Goal: Transaction & Acquisition: Purchase product/service

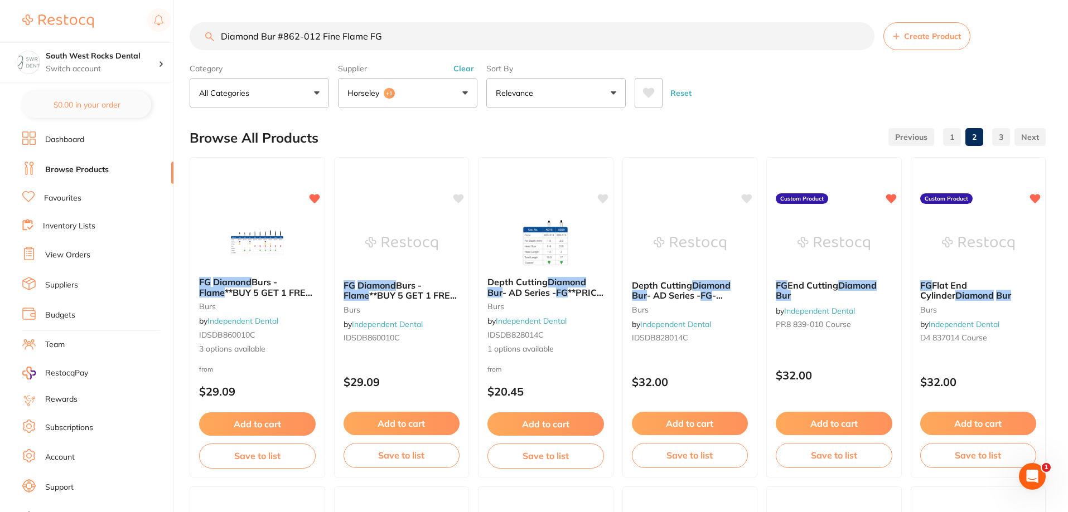
drag, startPoint x: 394, startPoint y: 34, endPoint x: 166, endPoint y: 41, distance: 228.1
click at [166, 41] on div "$0.00 South West Rocks Dental Switch account South West Rocks Dental $0.00 in y…" at bounding box center [534, 256] width 1068 height 512
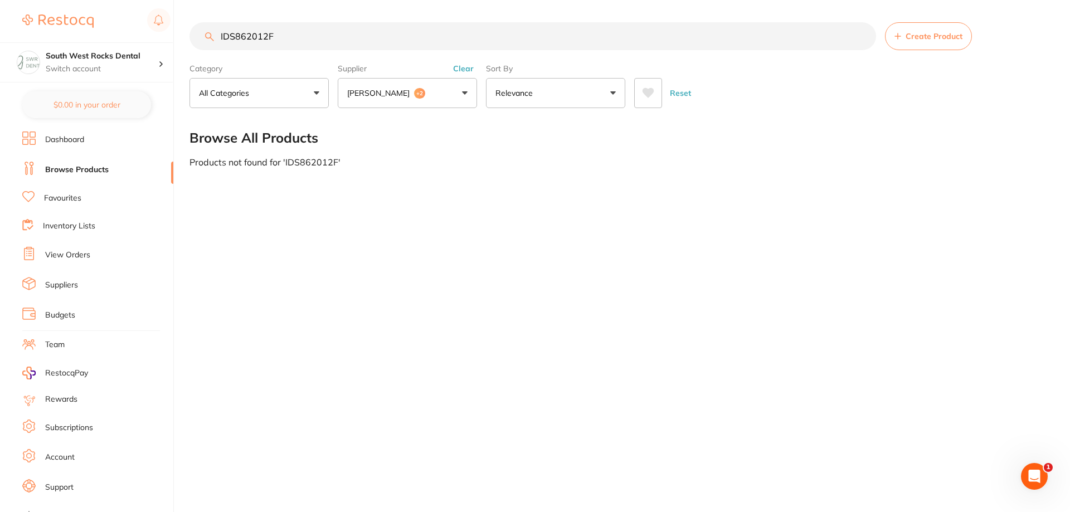
click at [279, 35] on input "IDS862012F" at bounding box center [533, 36] width 687 height 28
type input "IDS862012F"
click at [423, 93] on span "+2" at bounding box center [419, 93] width 11 height 11
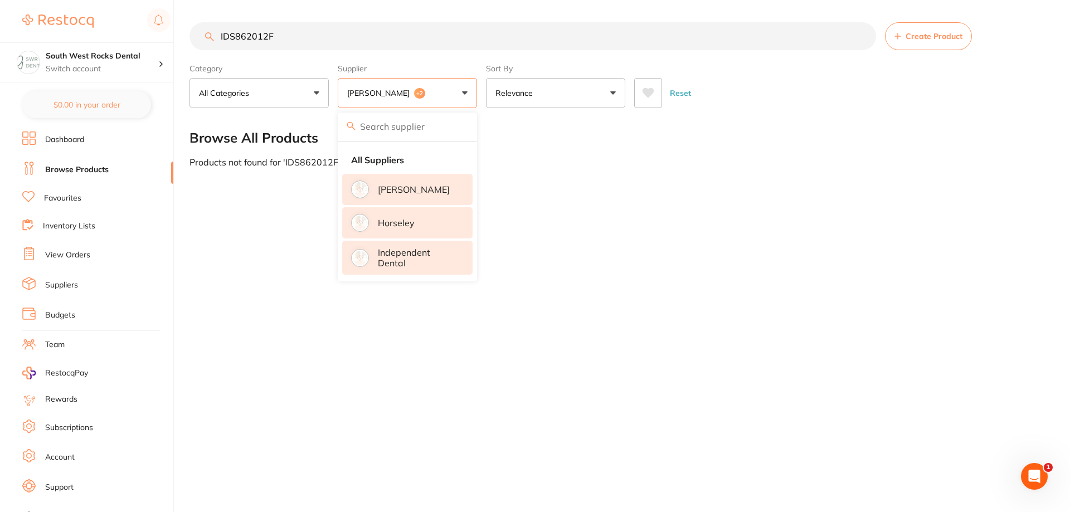
click at [404, 190] on p "[PERSON_NAME]" at bounding box center [414, 190] width 72 height 10
click at [410, 190] on p "Horseley" at bounding box center [396, 190] width 37 height 10
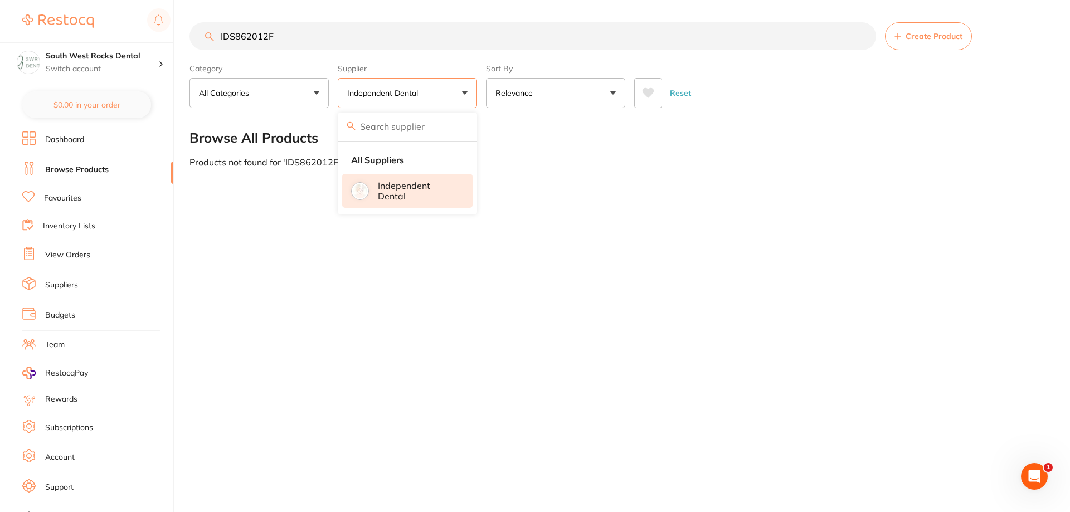
click at [634, 176] on main "IDS862012F Create Product Category All Categories All Categories No categories …" at bounding box center [630, 95] width 881 height 190
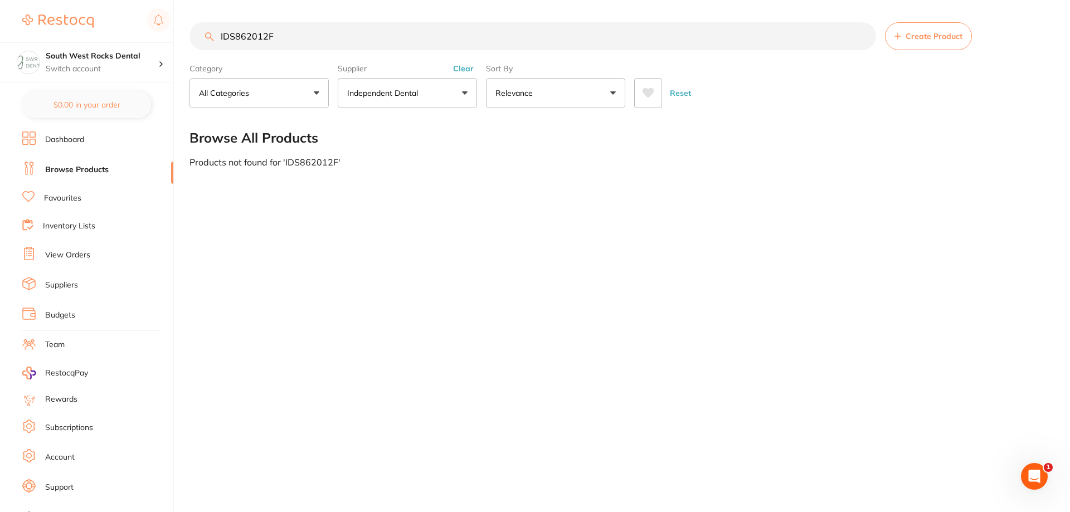
click at [933, 37] on span "Create Product" at bounding box center [934, 36] width 57 height 9
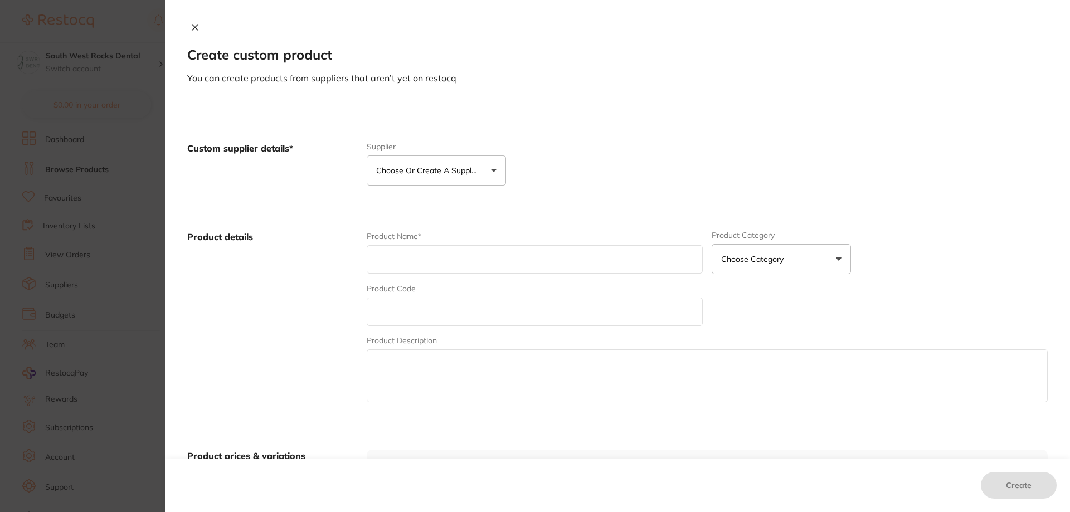
click at [457, 172] on p "Choose or create a supplier" at bounding box center [429, 170] width 106 height 11
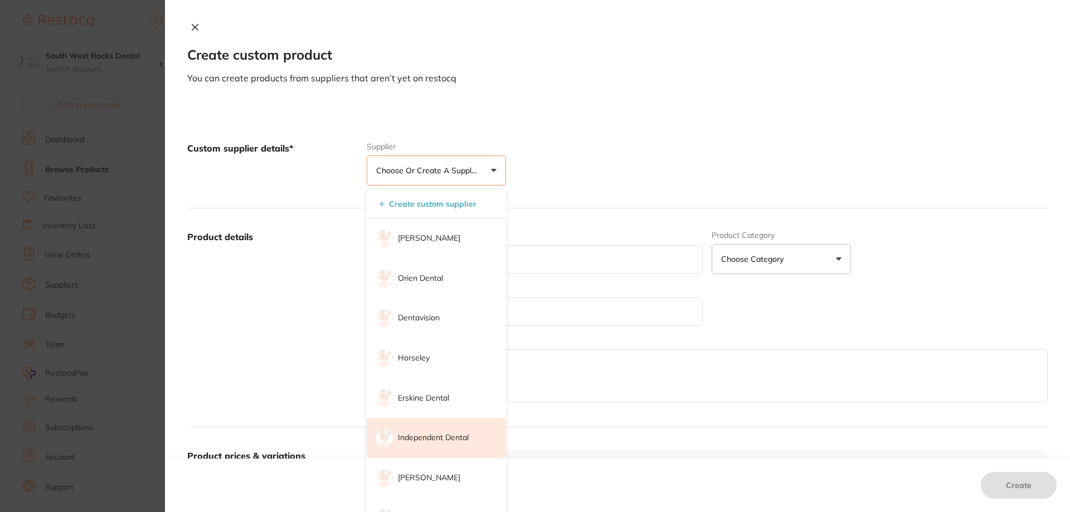
click at [428, 435] on p "Independent Dental" at bounding box center [433, 438] width 71 height 11
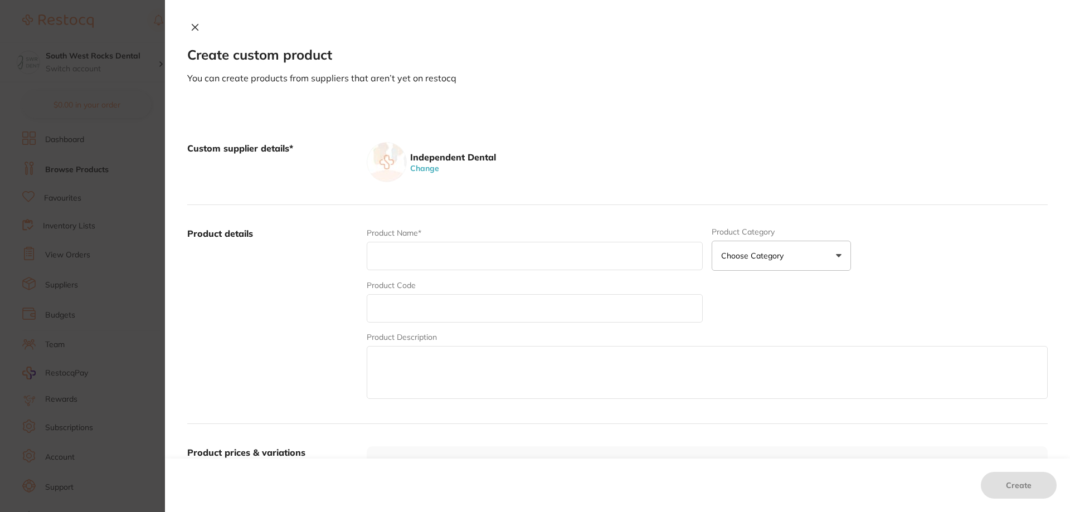
click at [413, 256] on input "text" at bounding box center [535, 256] width 336 height 28
type input "FG Diamond Burs- Flame"
click at [437, 312] on input "text" at bounding box center [535, 308] width 336 height 28
type input "IDS862012F"
click at [431, 359] on textarea at bounding box center [707, 372] width 681 height 53
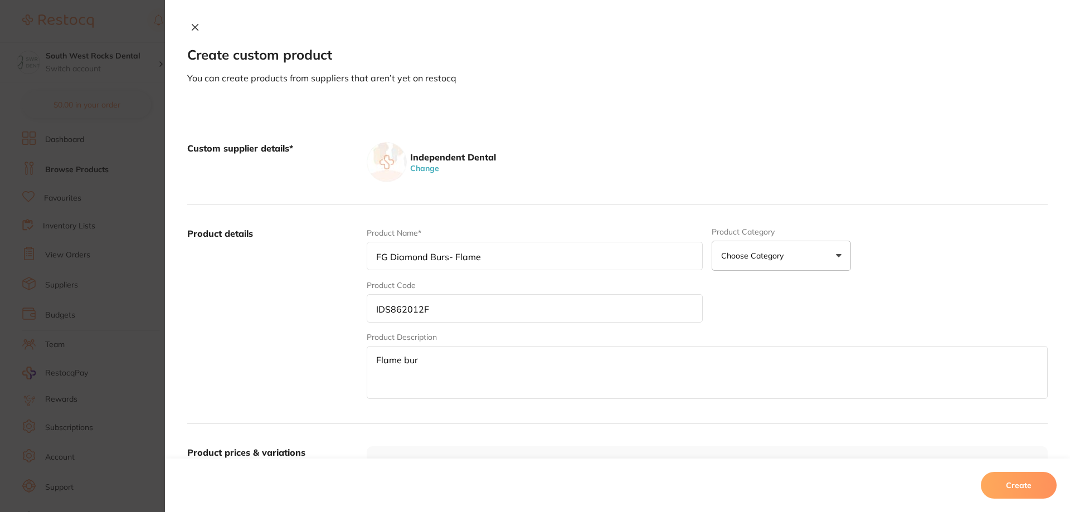
type textarea "Flame bur"
click at [810, 255] on button "Choose Category" at bounding box center [781, 256] width 139 height 30
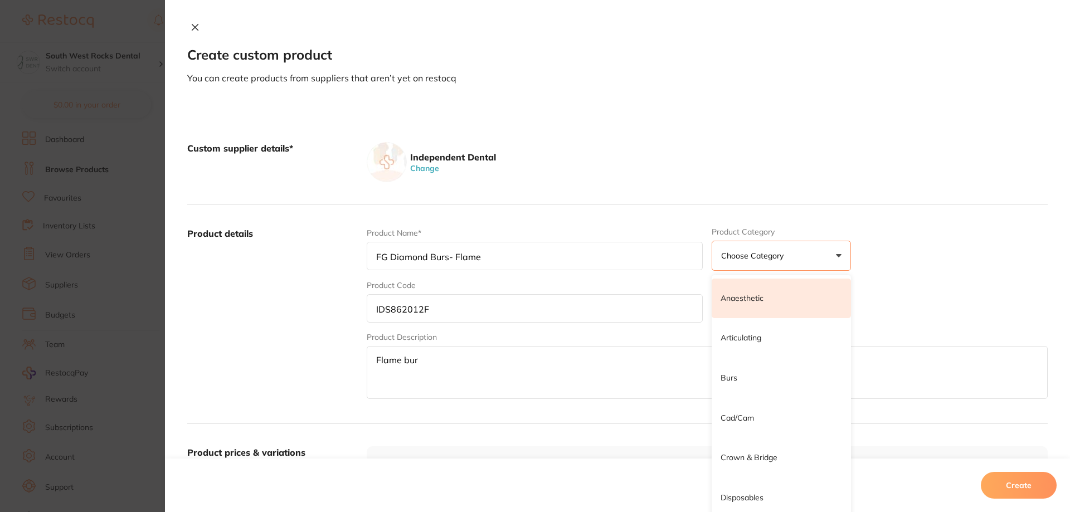
scroll to position [56, 0]
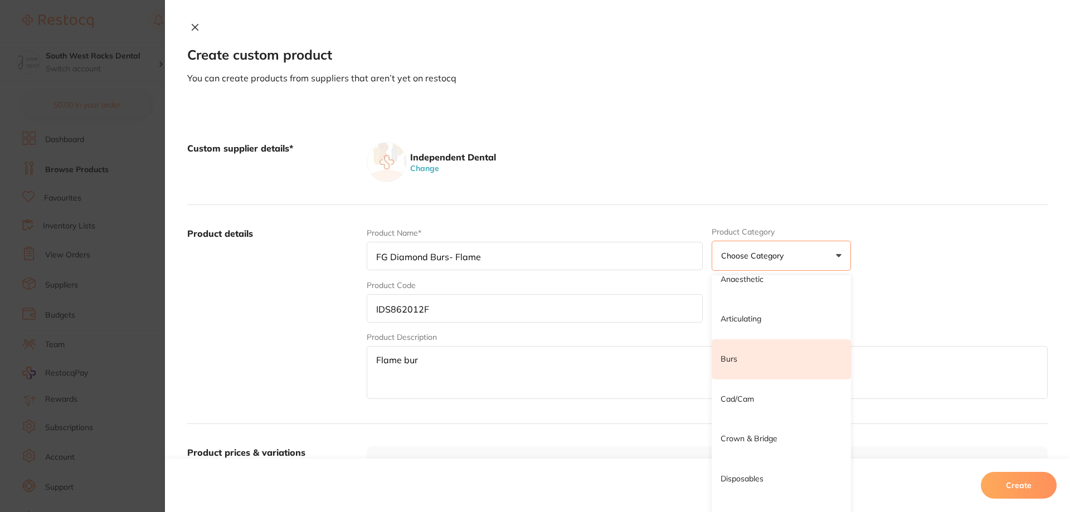
click at [739, 356] on li "Burs" at bounding box center [781, 359] width 139 height 40
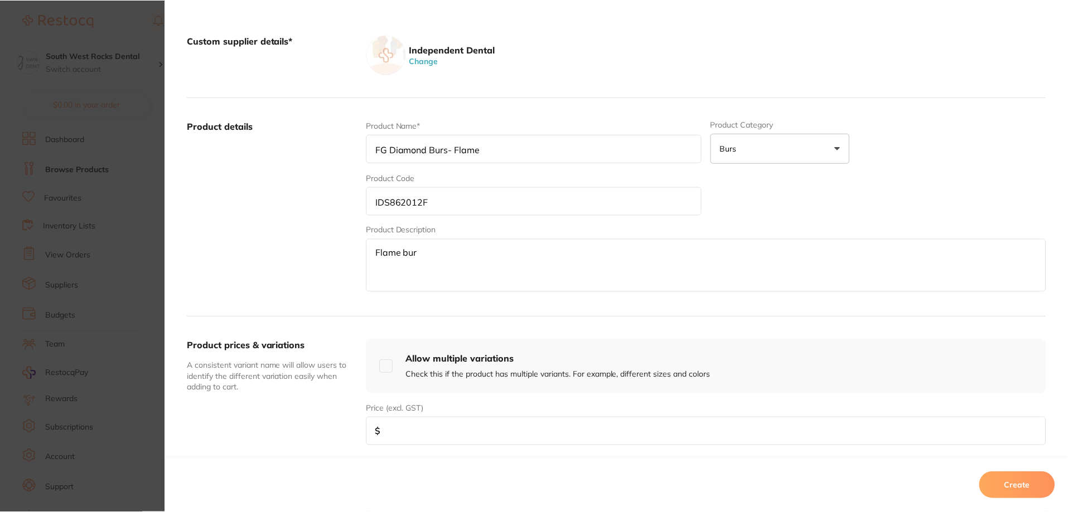
scroll to position [111, 0]
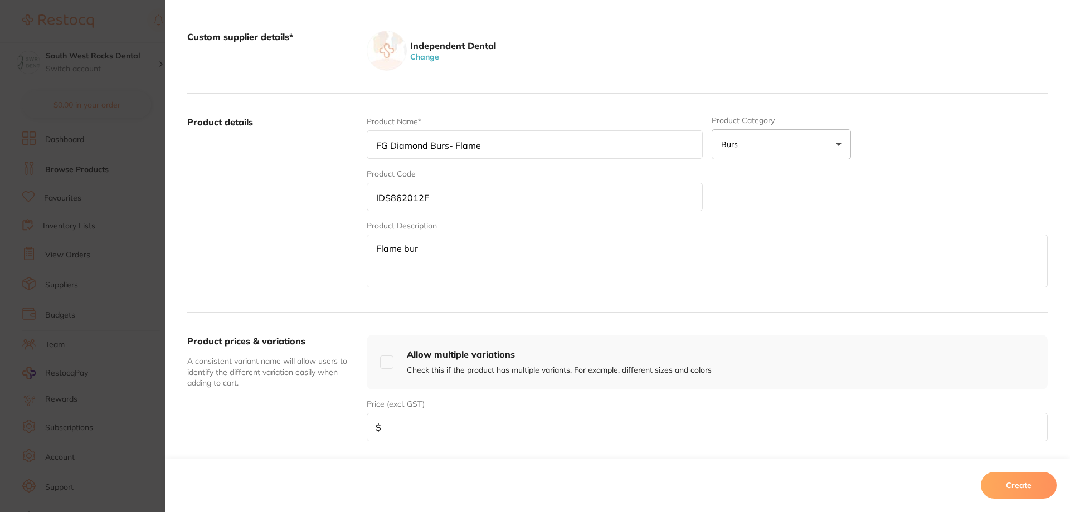
click at [460, 429] on input "number" at bounding box center [707, 427] width 681 height 28
type input "32"
click at [435, 249] on textarea "Flame bur" at bounding box center [707, 261] width 681 height 53
click at [394, 263] on textarea "Flame bur-862-012f" at bounding box center [707, 261] width 681 height 53
click at [473, 250] on textarea "Flame bur-862-012f" at bounding box center [707, 261] width 681 height 53
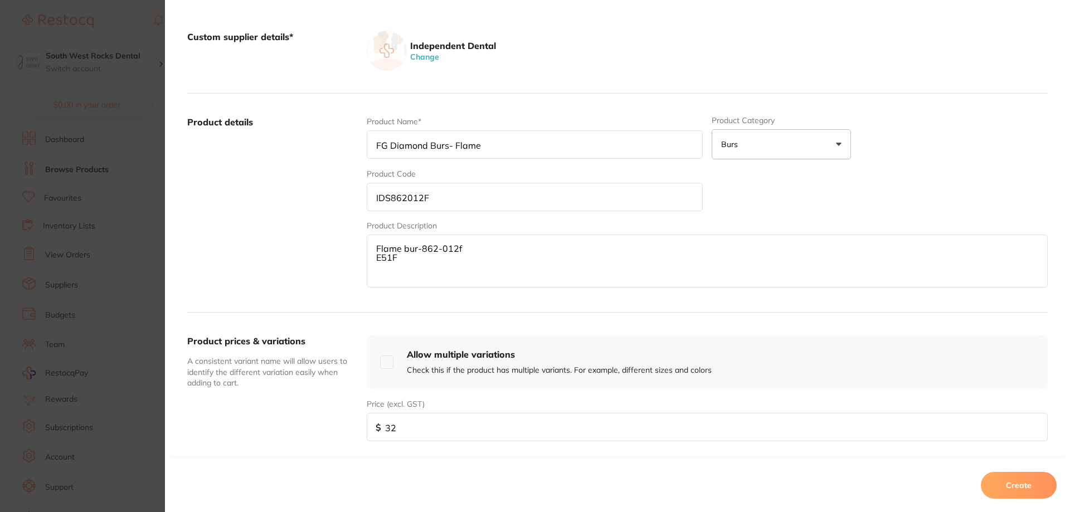
type textarea "Flame bur-862-012f E51F"
click at [1018, 487] on button "Create" at bounding box center [1019, 485] width 76 height 27
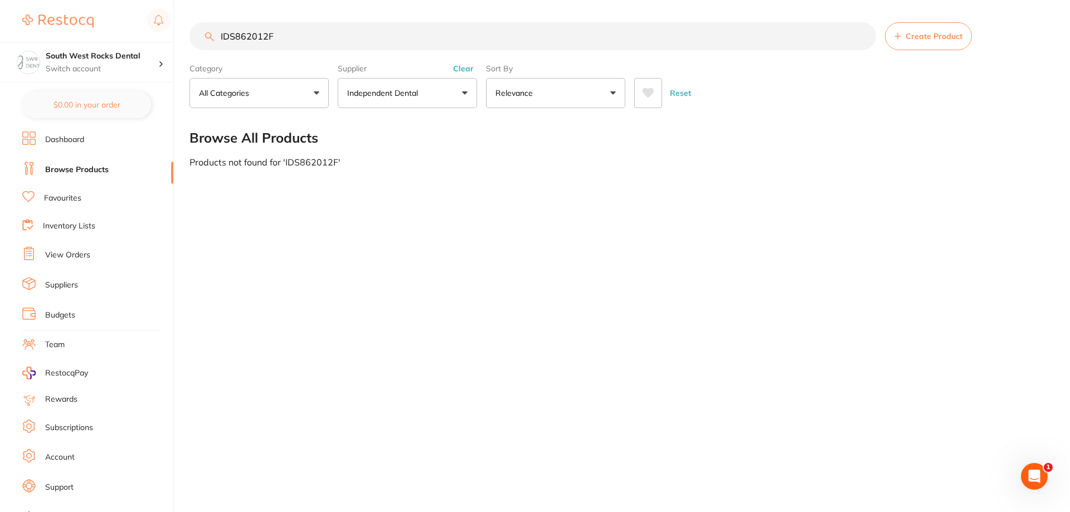
click at [282, 36] on input "IDS862012F" at bounding box center [533, 36] width 687 height 28
click at [84, 169] on link "Browse Products" at bounding box center [77, 169] width 64 height 11
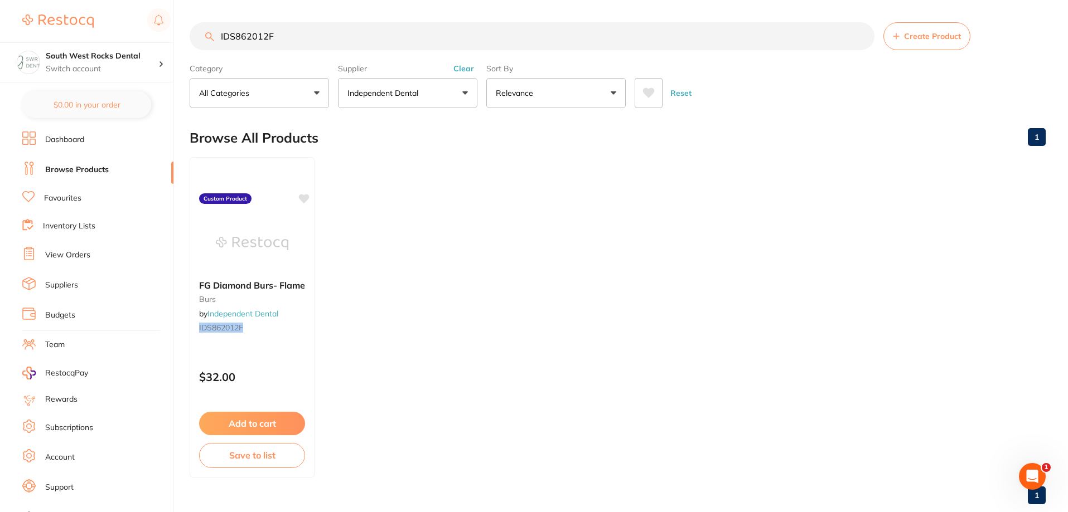
scroll to position [0, 0]
click at [304, 198] on icon at bounding box center [304, 197] width 11 height 9
click at [256, 428] on button "Add to cart" at bounding box center [251, 425] width 107 height 24
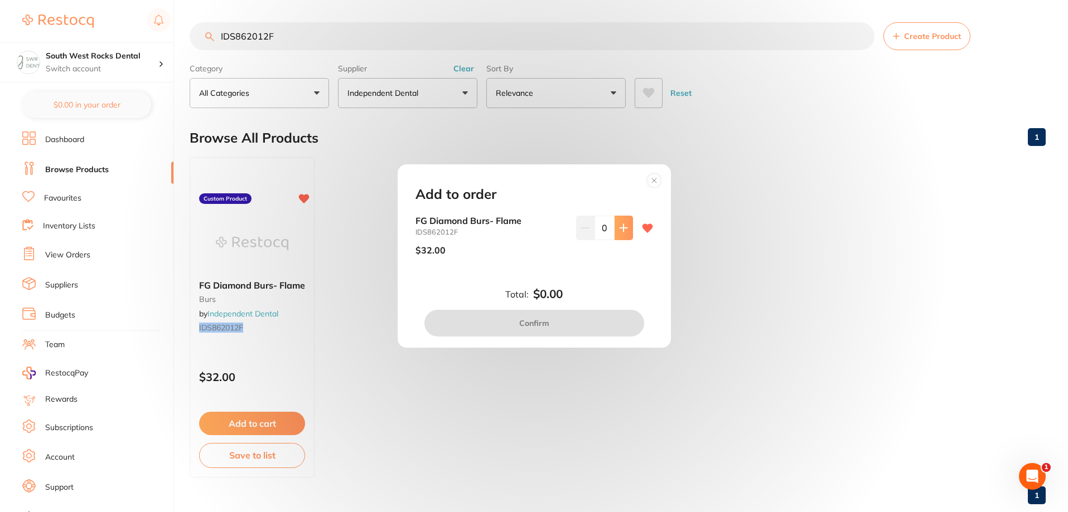
click at [619, 226] on icon at bounding box center [623, 228] width 9 height 9
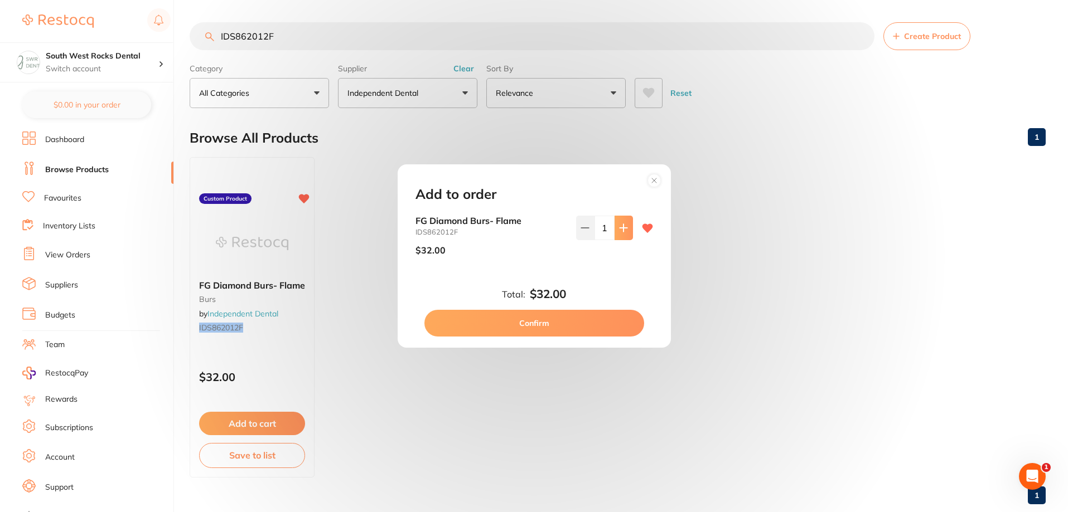
click at [619, 226] on icon at bounding box center [623, 228] width 9 height 9
type input "2"
click at [557, 323] on button "Confirm" at bounding box center [534, 323] width 220 height 27
checkbox input "false"
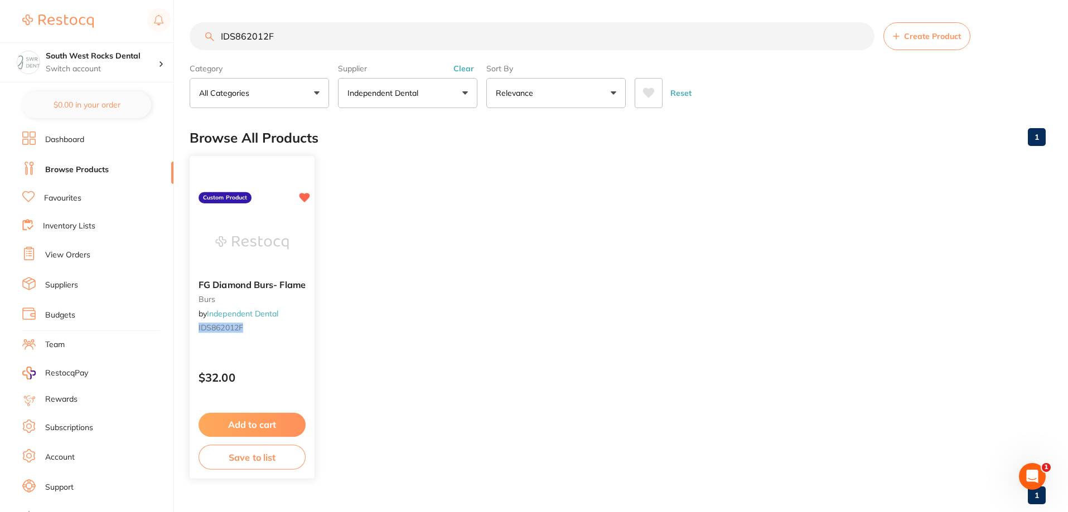
click at [264, 460] on button "Save to list" at bounding box center [251, 457] width 107 height 25
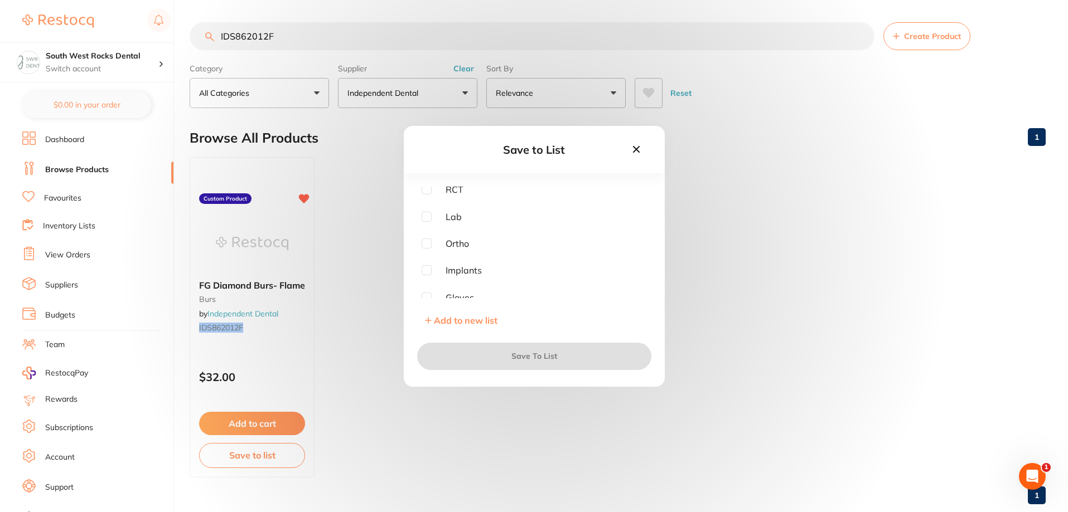
scroll to position [89, 0]
click at [428, 290] on input "checkbox" at bounding box center [426, 291] width 10 height 10
checkbox input "true"
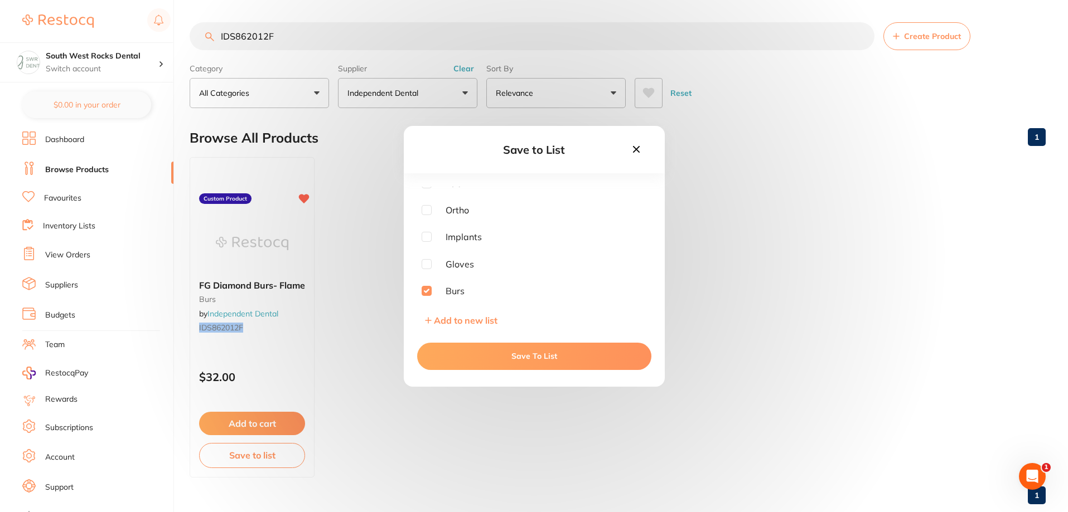
click at [507, 356] on button "Save To List" at bounding box center [534, 356] width 234 height 27
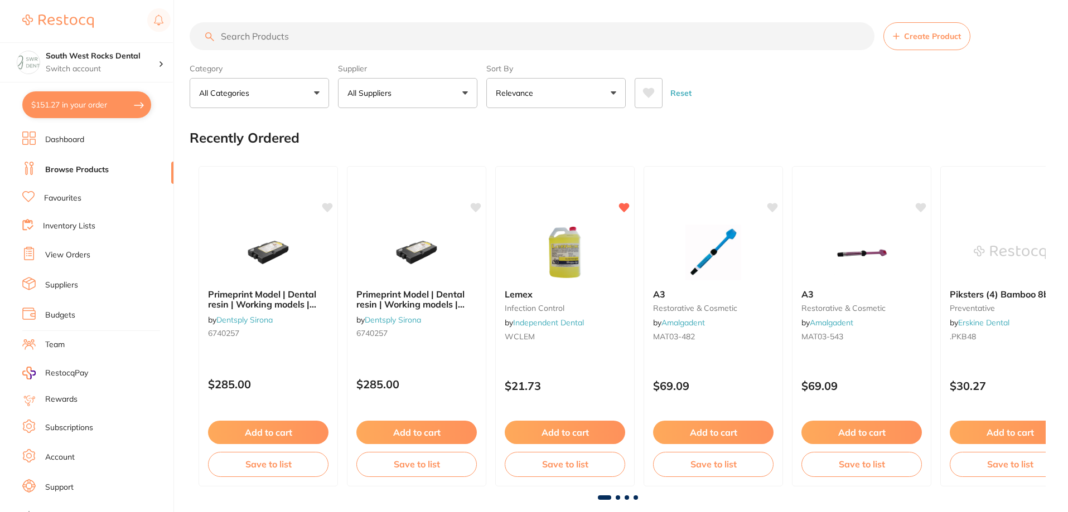
click at [104, 106] on button "$151.27 in your order" at bounding box center [86, 104] width 129 height 27
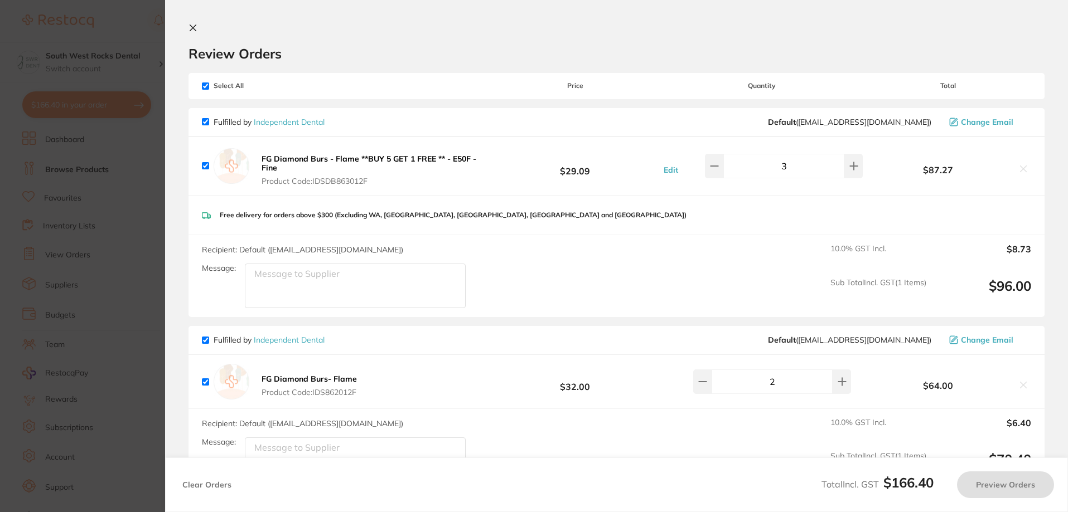
checkbox input "true"
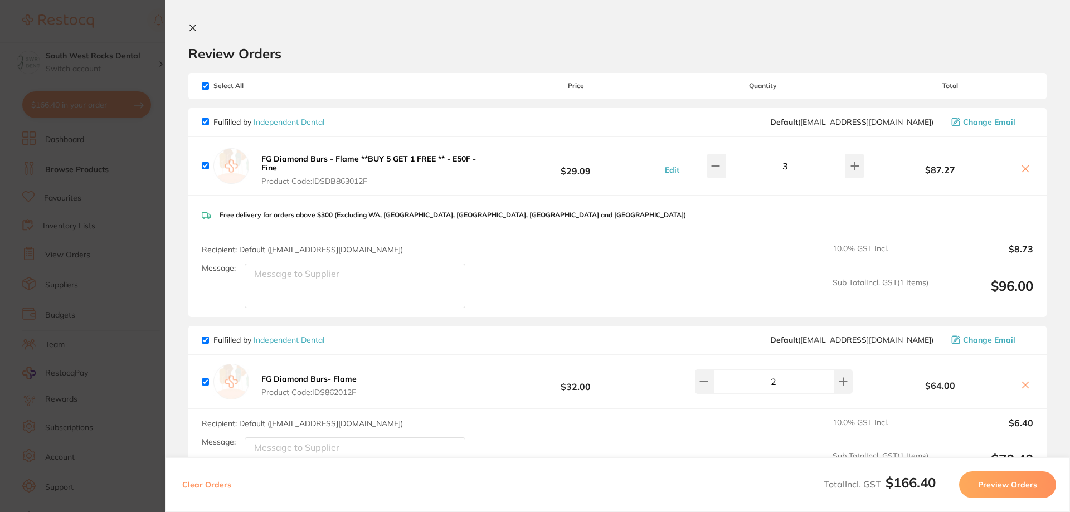
click at [1021, 169] on icon at bounding box center [1025, 168] width 9 height 9
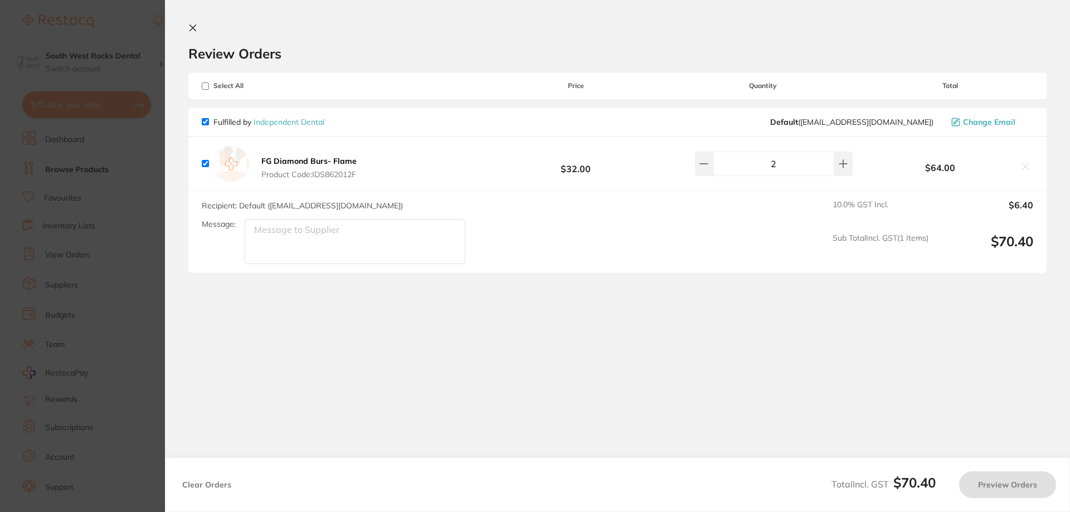
checkbox input "true"
click at [192, 27] on icon at bounding box center [193, 28] width 6 height 6
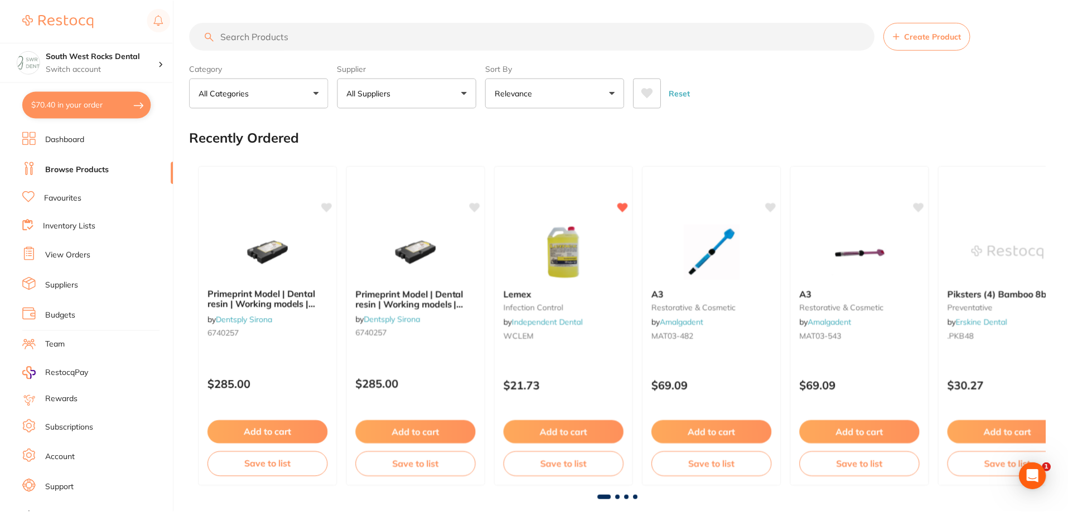
scroll to position [7, 0]
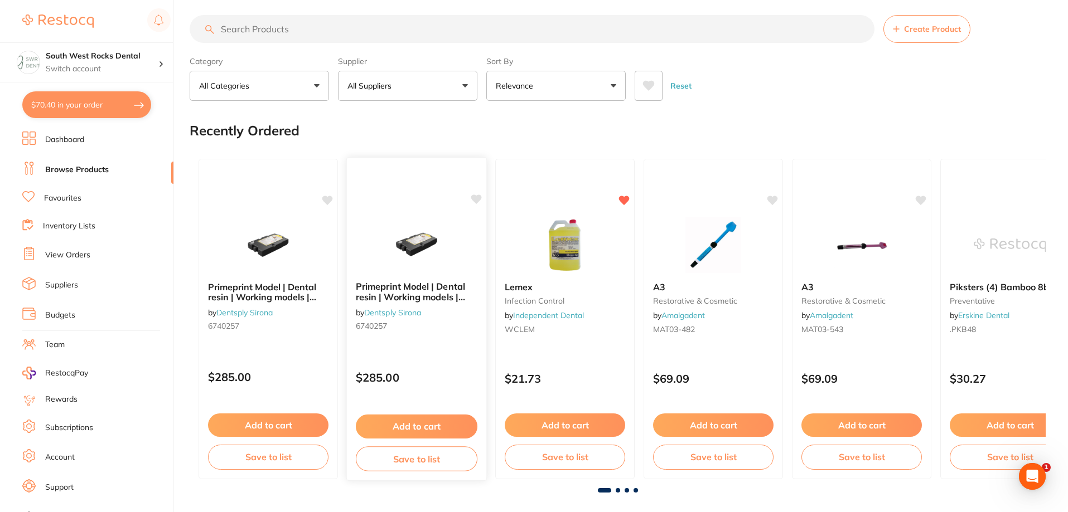
click at [474, 197] on icon at bounding box center [476, 199] width 11 height 9
click at [101, 56] on h4 "South West Rocks Dental" at bounding box center [102, 56] width 113 height 11
click at [483, 129] on div "Recently Ordered" at bounding box center [618, 130] width 856 height 37
click at [328, 200] on icon at bounding box center [328, 199] width 11 height 9
click at [421, 457] on button "Save to list" at bounding box center [417, 459] width 122 height 25
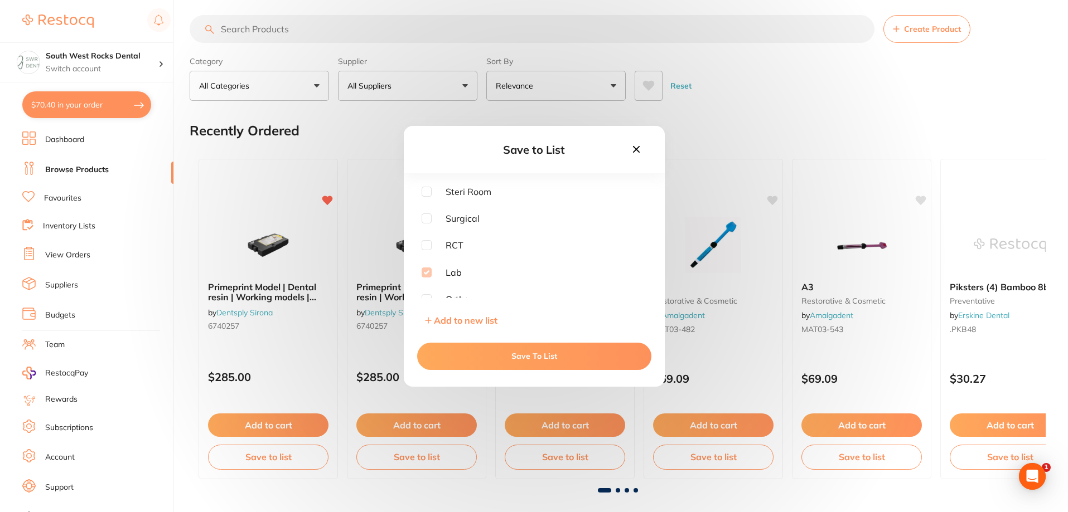
click at [268, 458] on div "Save to List Steri Room Surgical RCT Lab Ortho Implants Gloves Burs Add to new …" at bounding box center [534, 256] width 1068 height 512
click at [551, 358] on button "Save To List" at bounding box center [534, 356] width 234 height 27
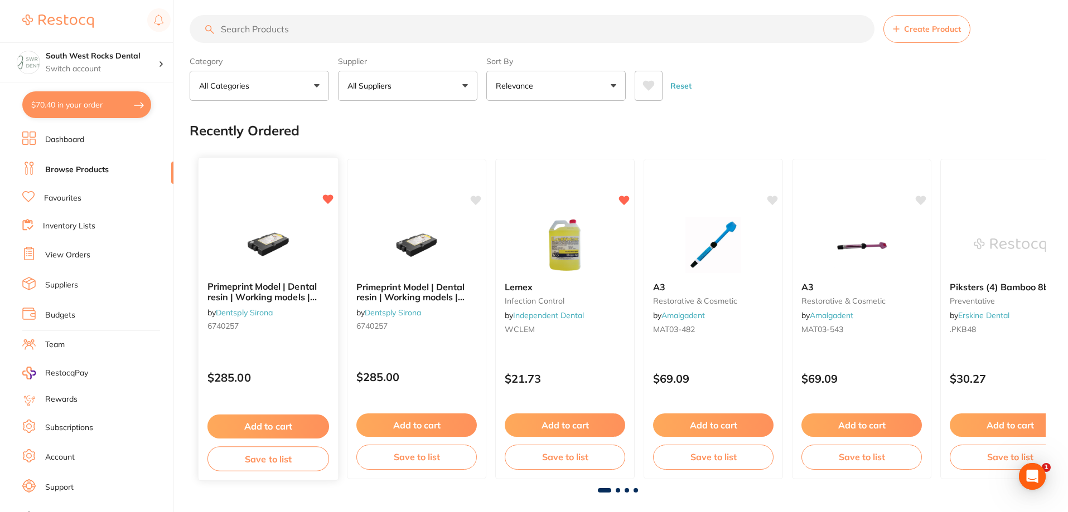
click at [293, 462] on button "Save to list" at bounding box center [268, 459] width 122 height 25
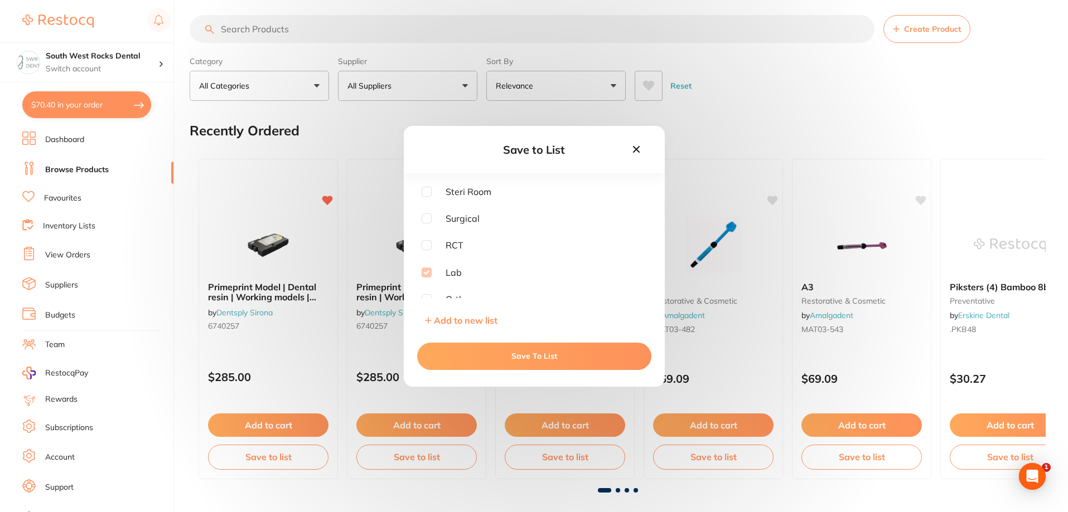
click at [877, 91] on div "Save to List Steri Room Surgical RCT Lab Ortho Implants Gloves Burs Add to new …" at bounding box center [534, 256] width 1068 height 512
click at [635, 148] on icon at bounding box center [636, 149] width 12 height 12
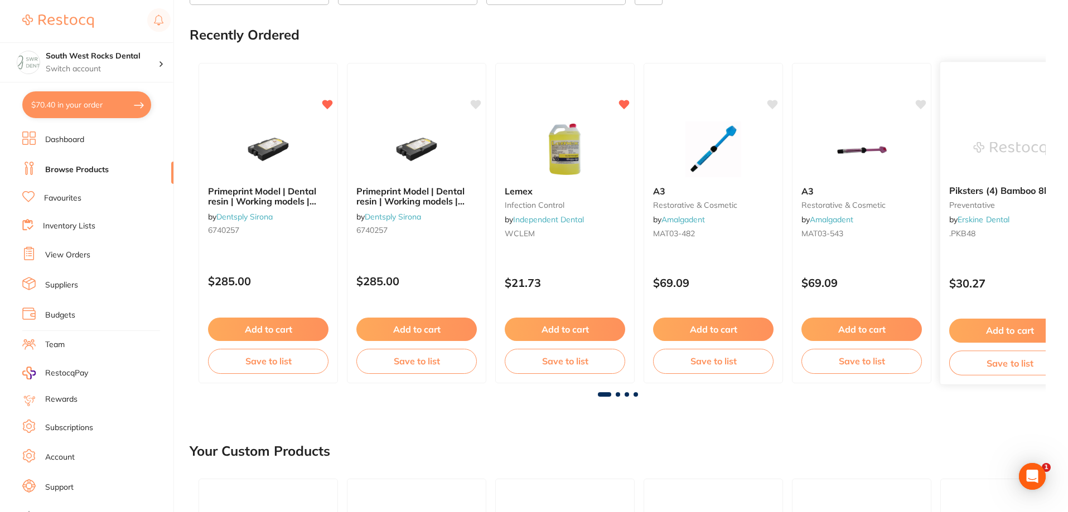
scroll to position [63, 0]
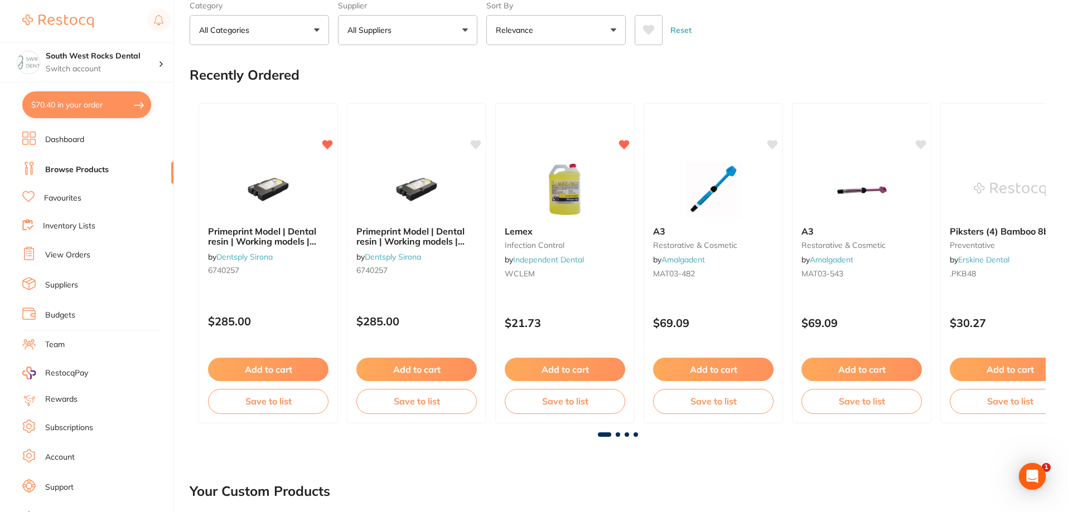
click at [617, 433] on span at bounding box center [617, 435] width 4 height 4
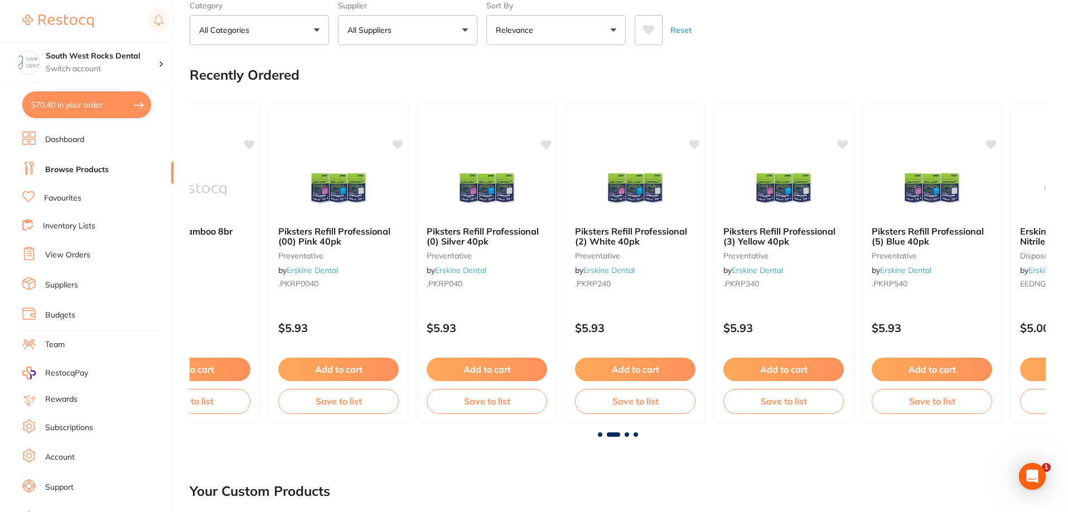
scroll to position [0, 856]
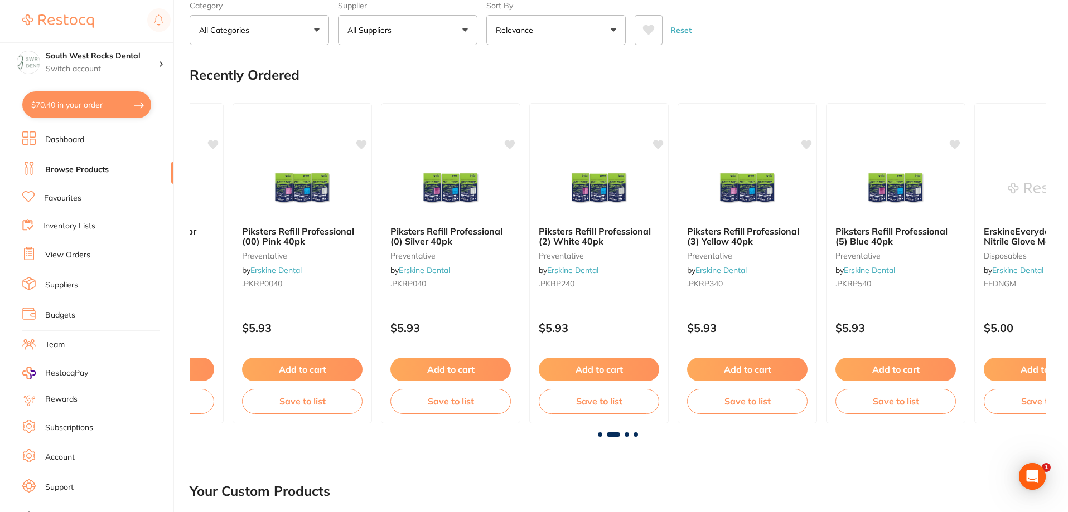
click at [625, 433] on span at bounding box center [626, 435] width 4 height 4
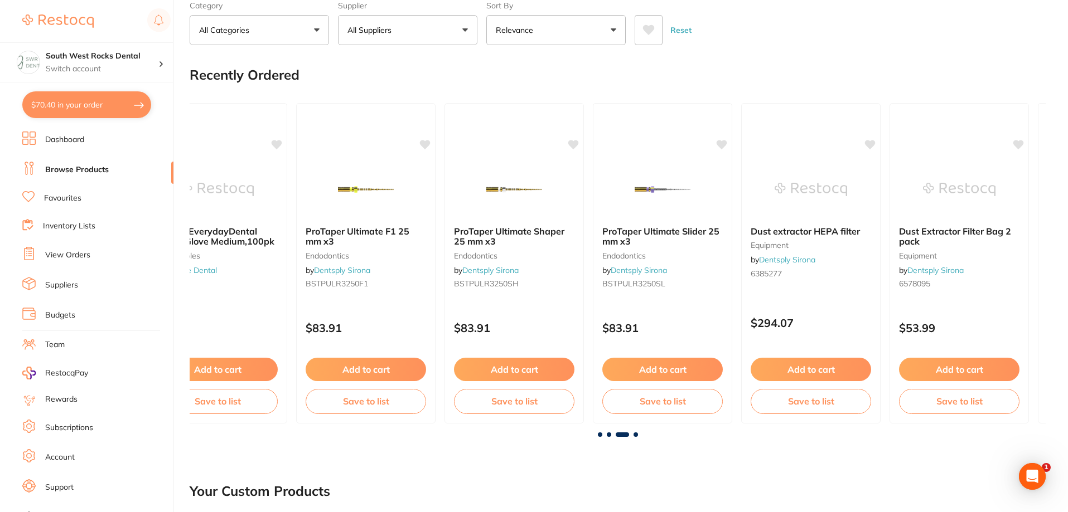
scroll to position [0, 1711]
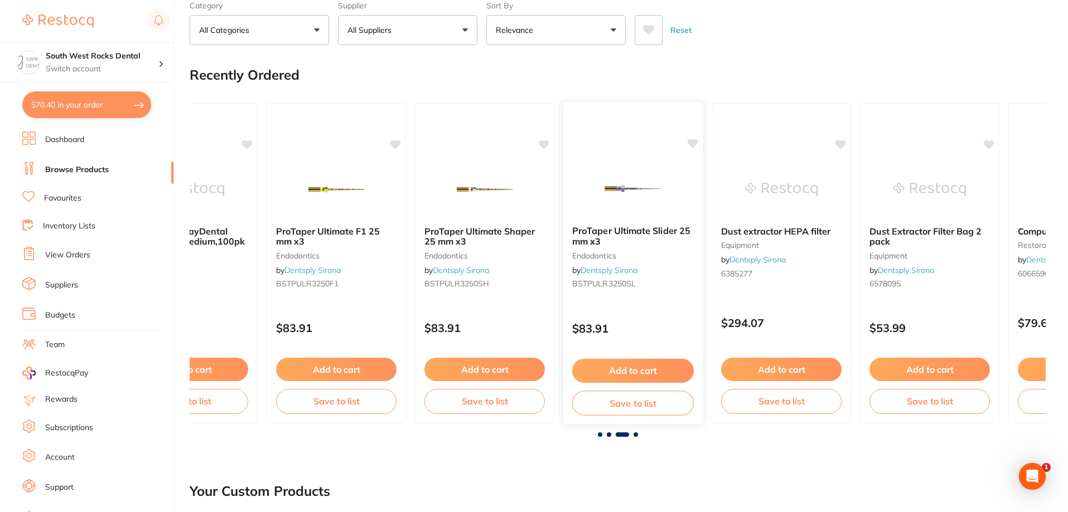
click at [689, 144] on icon at bounding box center [692, 143] width 11 height 9
click at [541, 148] on icon at bounding box center [543, 143] width 11 height 11
click at [391, 144] on icon at bounding box center [395, 143] width 11 height 11
click at [840, 142] on icon at bounding box center [841, 143] width 11 height 9
click at [987, 150] on div "Dust Extractor Filter Bag 2 pack equipment by Dentsply Sirona 6578095 $53.99 Ad…" at bounding box center [929, 263] width 141 height 324
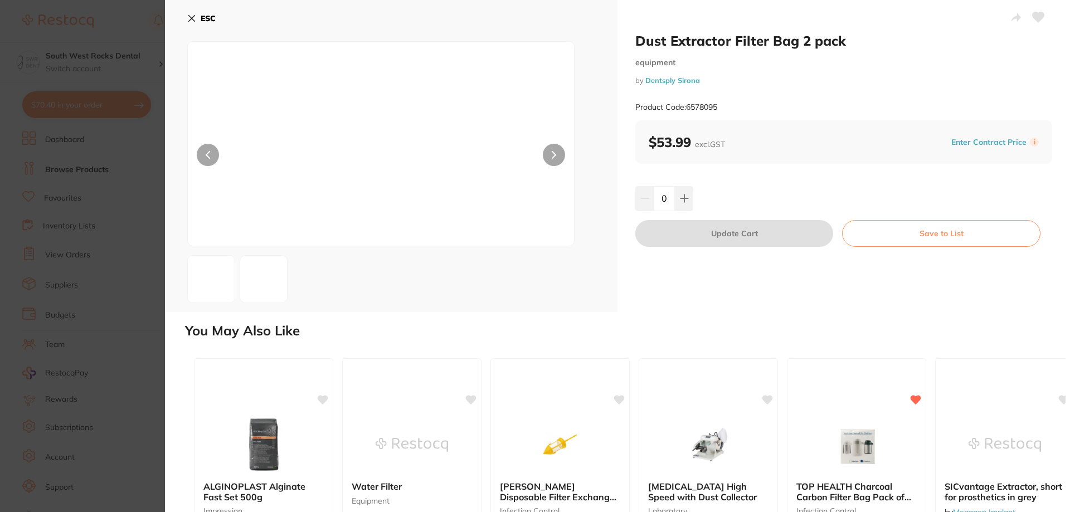
click at [1039, 15] on icon at bounding box center [1039, 17] width 12 height 10
click at [192, 20] on icon at bounding box center [191, 18] width 9 height 9
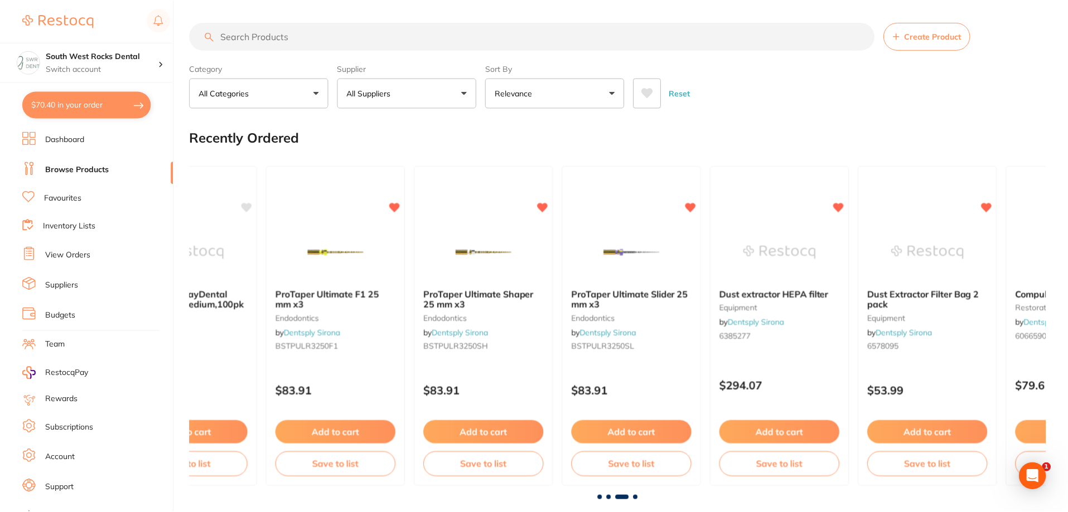
scroll to position [63, 0]
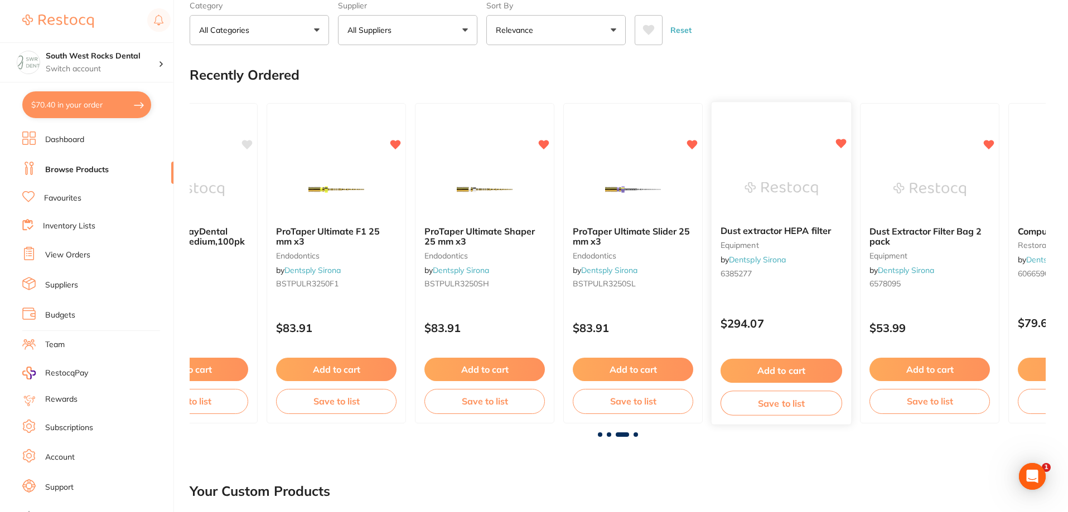
click at [799, 404] on button "Save to list" at bounding box center [781, 403] width 122 height 25
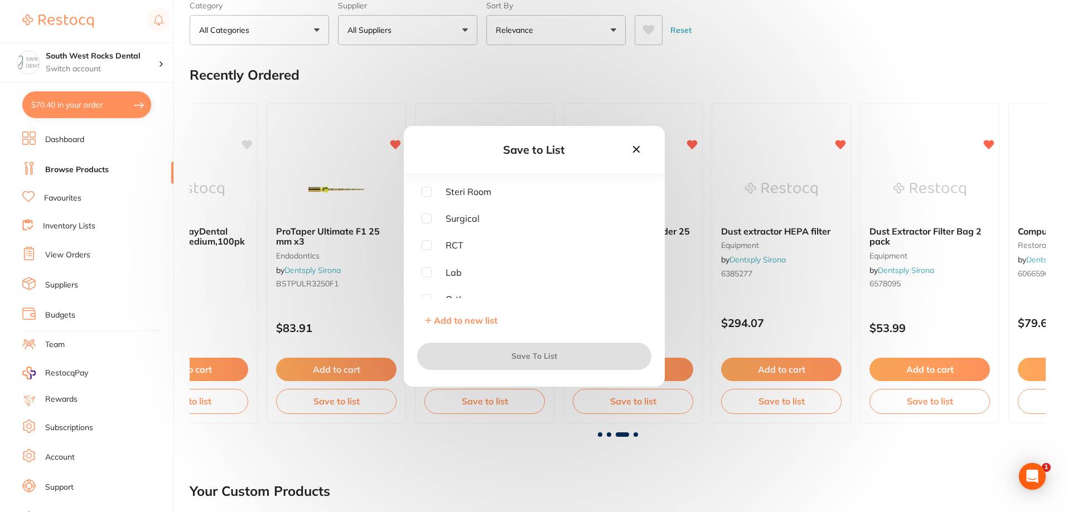
click at [428, 274] on input "checkbox" at bounding box center [426, 273] width 10 height 10
checkbox input "true"
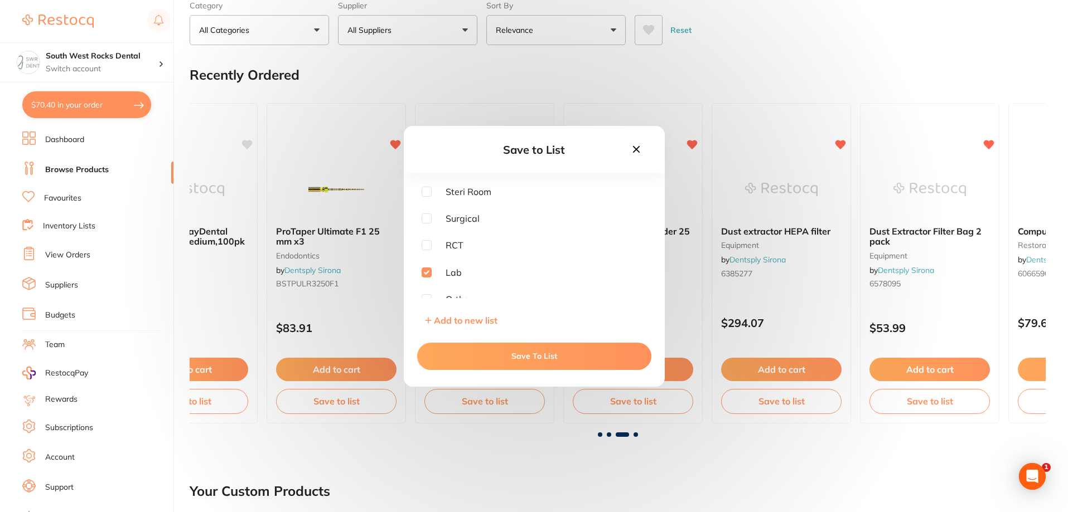
click at [531, 361] on button "Save To List" at bounding box center [534, 356] width 234 height 27
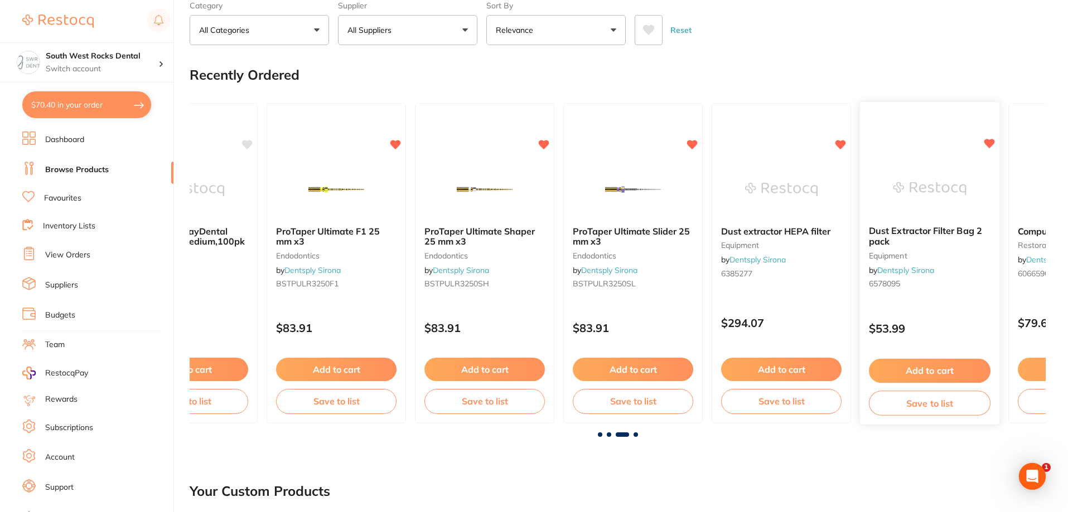
click at [907, 410] on button "Save to list" at bounding box center [929, 403] width 122 height 25
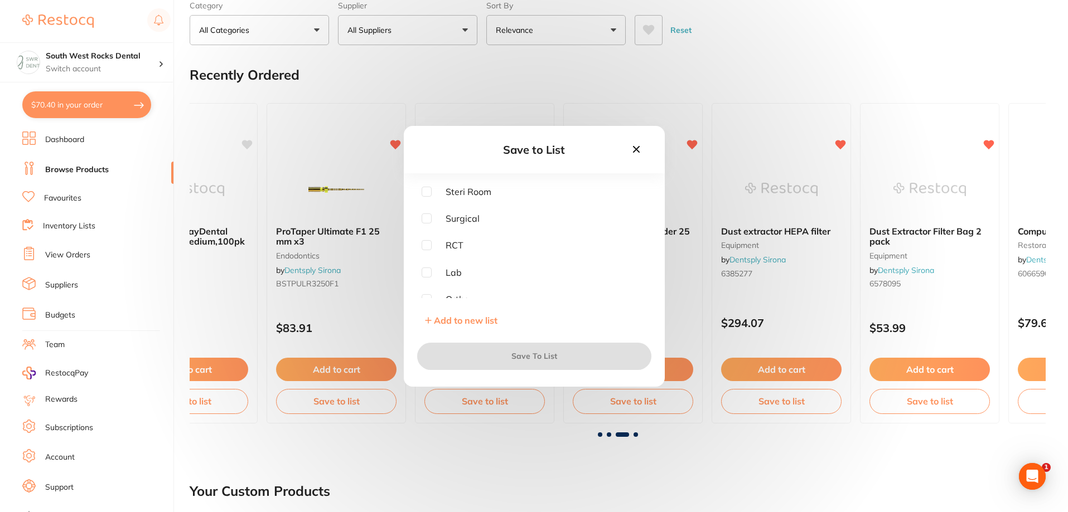
click at [426, 273] on input "checkbox" at bounding box center [426, 273] width 10 height 10
checkbox input "true"
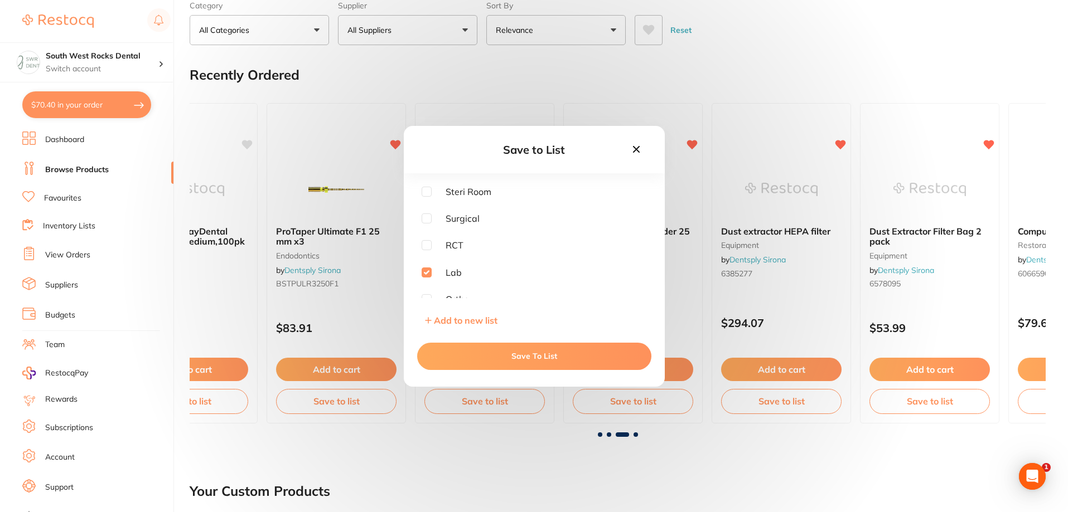
click at [516, 355] on button "Save To List" at bounding box center [534, 356] width 234 height 27
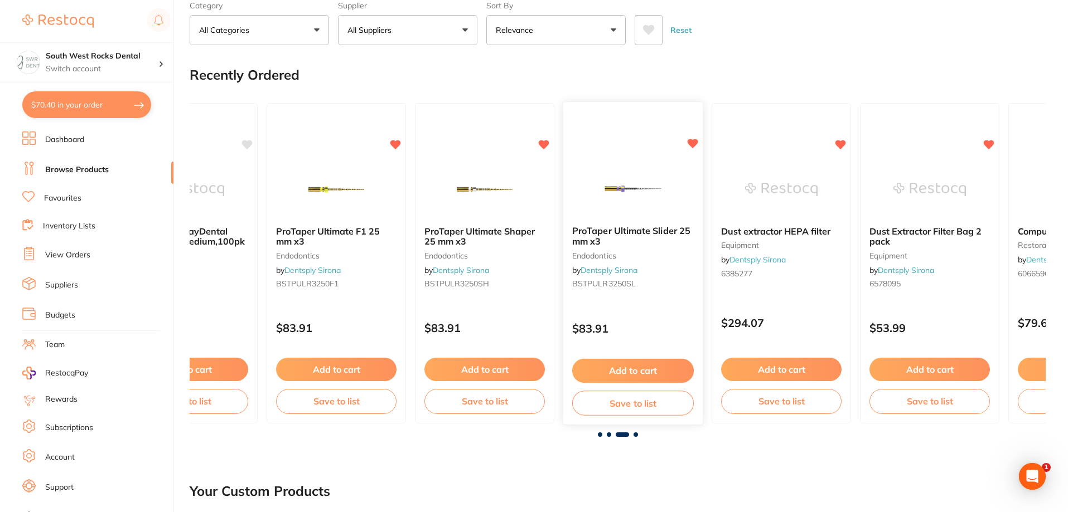
click at [634, 412] on button "Save to list" at bounding box center [633, 403] width 122 height 25
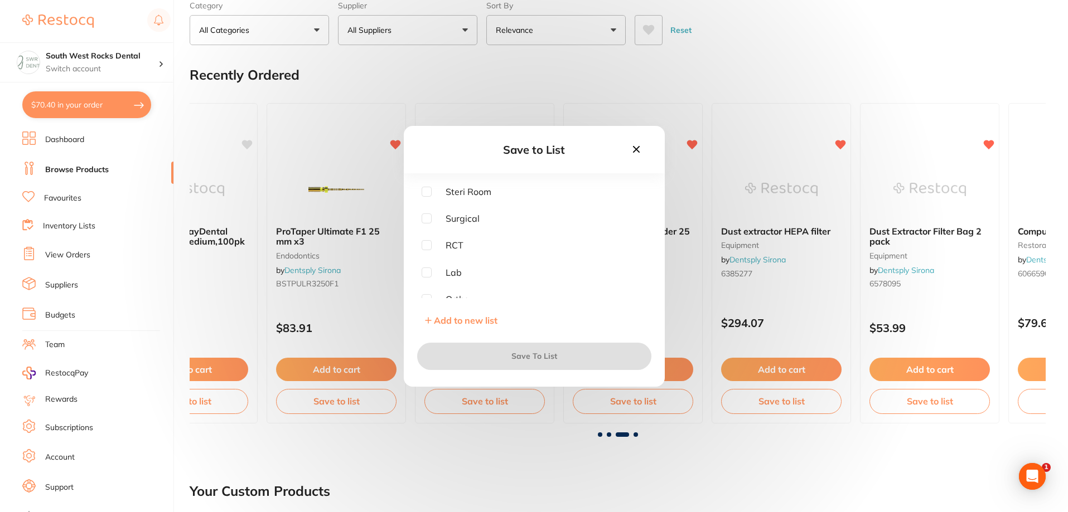
click at [430, 248] on input "checkbox" at bounding box center [426, 245] width 10 height 10
checkbox input "true"
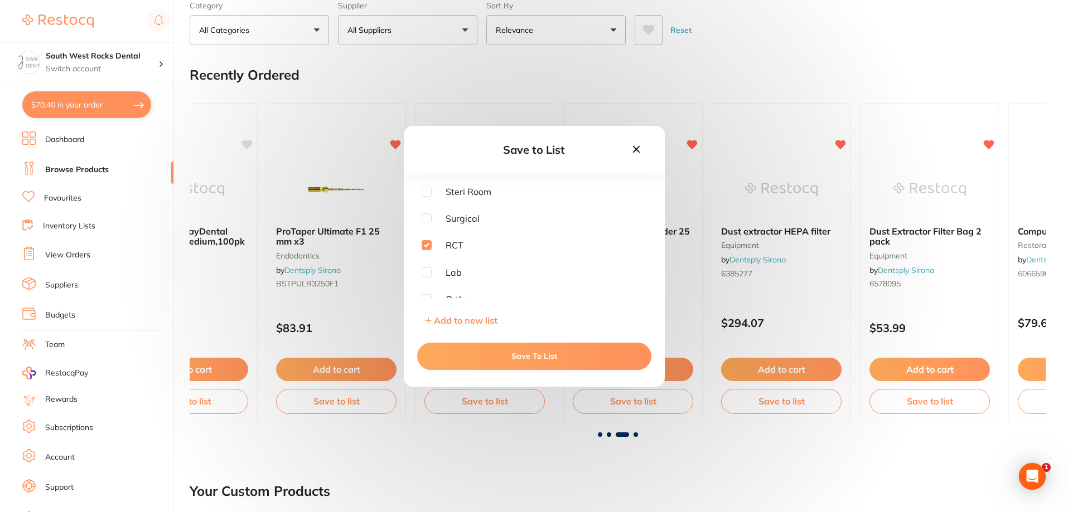
click at [522, 351] on button "Save To List" at bounding box center [534, 356] width 234 height 27
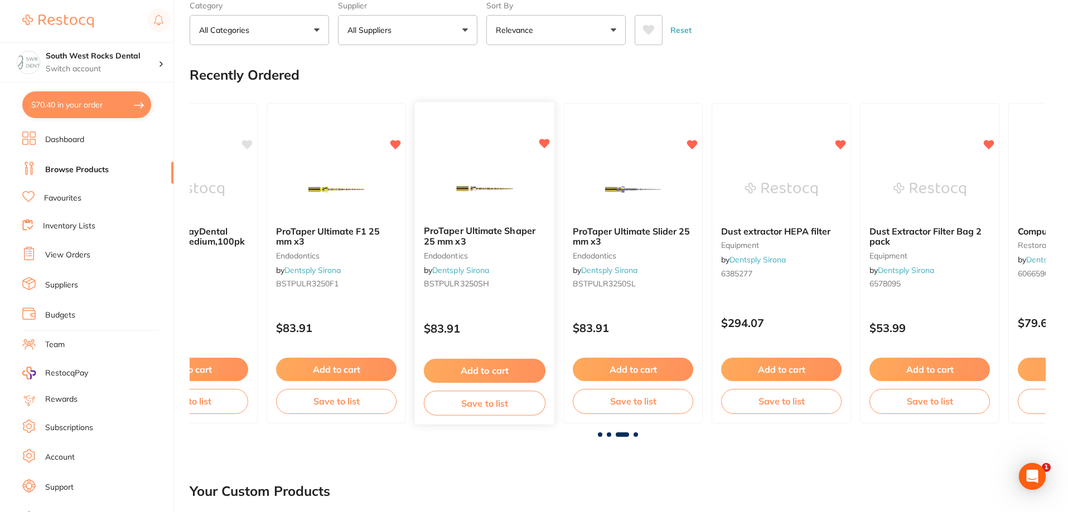
click at [502, 405] on button "Save to list" at bounding box center [485, 403] width 122 height 25
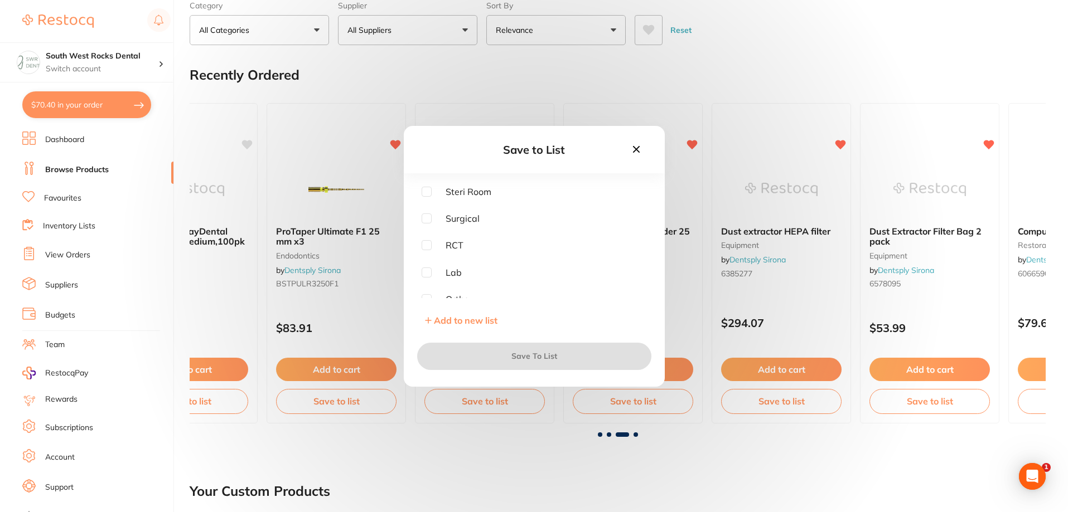
click at [427, 246] on input "checkbox" at bounding box center [426, 245] width 10 height 10
checkbox input "true"
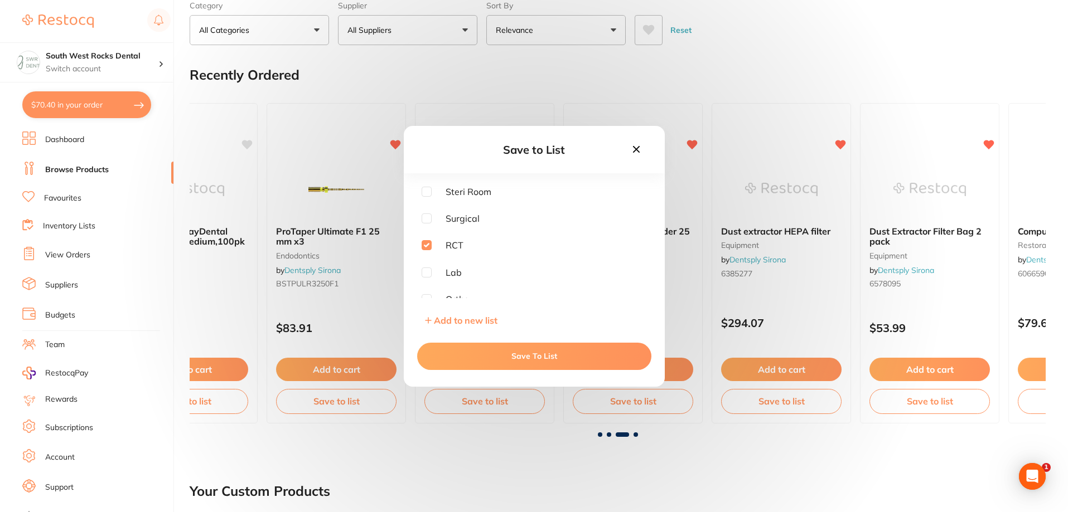
click at [545, 356] on button "Save To List" at bounding box center [534, 356] width 234 height 27
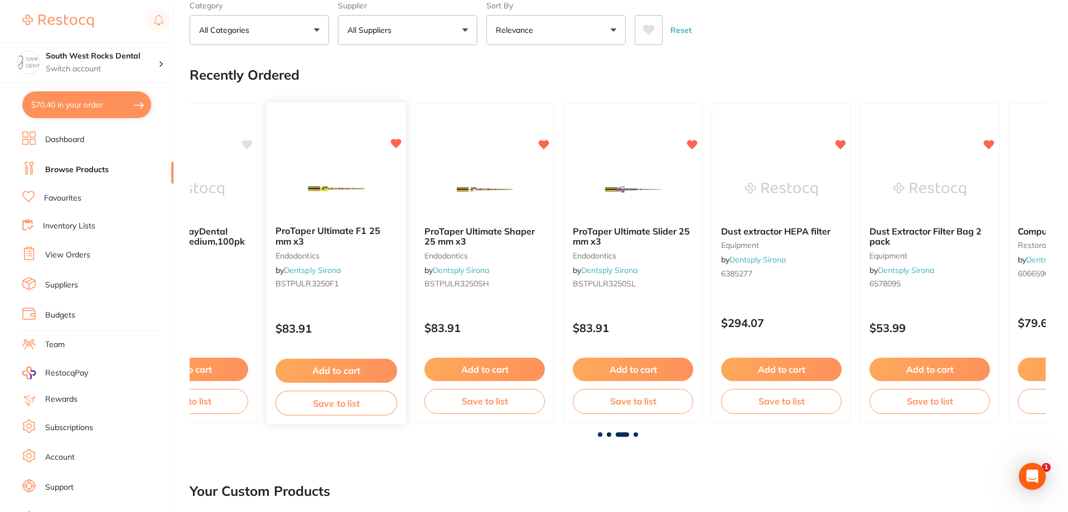
click at [356, 411] on button "Save to list" at bounding box center [336, 403] width 122 height 25
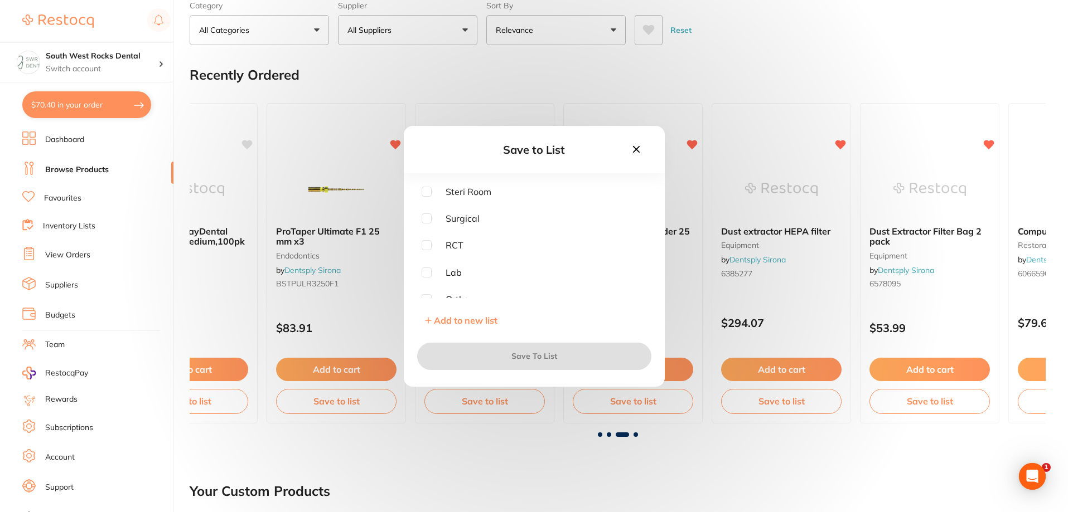
click at [428, 244] on input "checkbox" at bounding box center [426, 245] width 10 height 10
checkbox input "true"
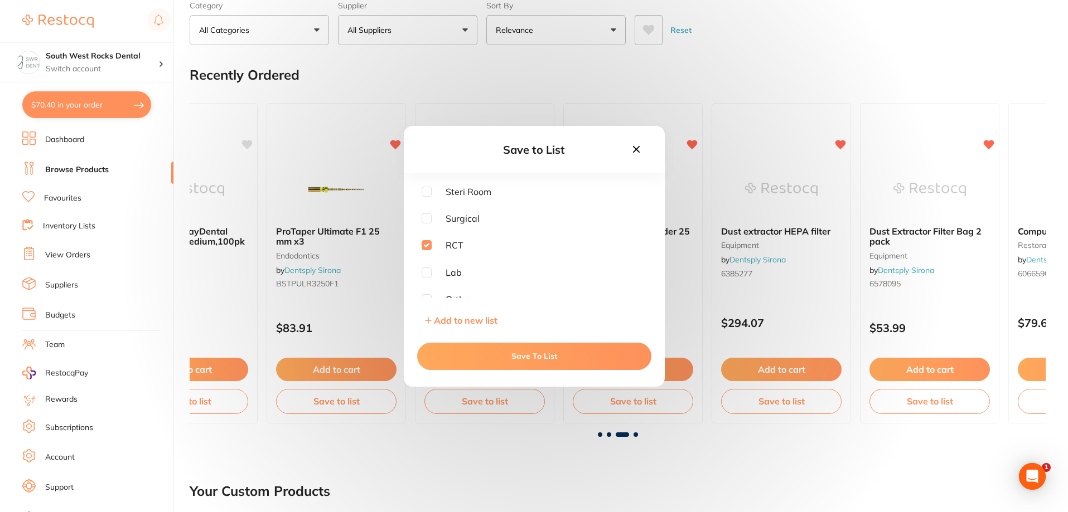
click at [486, 355] on button "Save To List" at bounding box center [534, 356] width 234 height 27
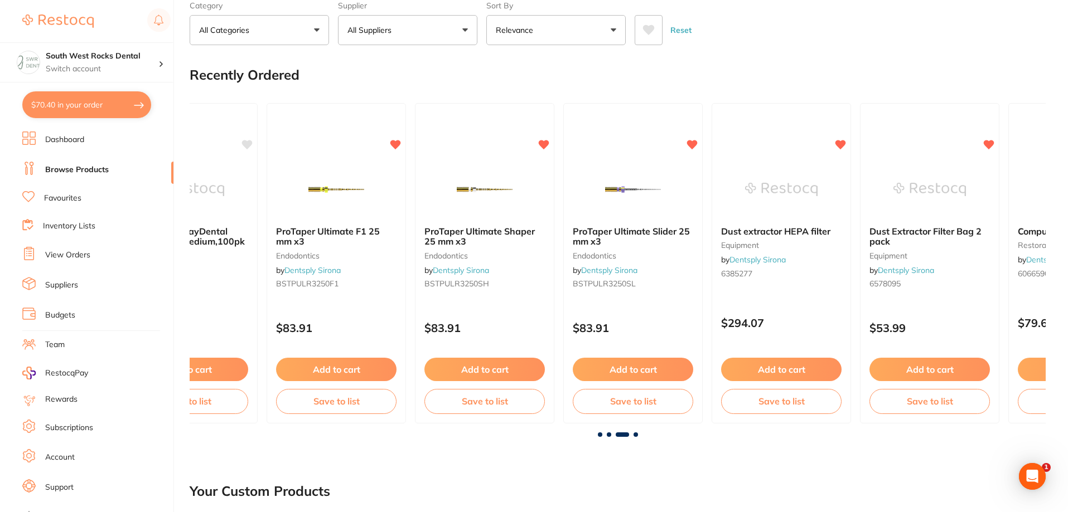
click at [607, 434] on span at bounding box center [609, 435] width 4 height 4
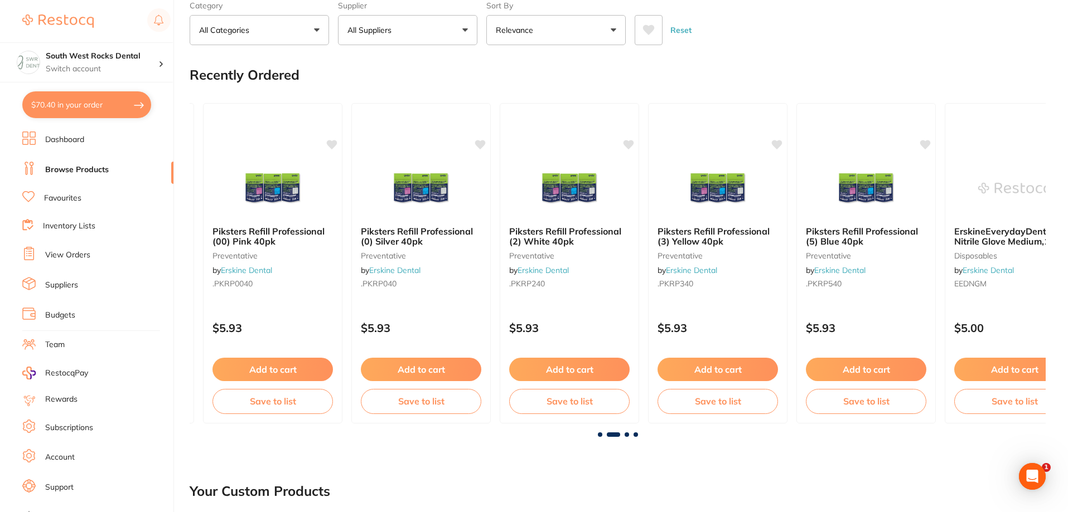
scroll to position [0, 856]
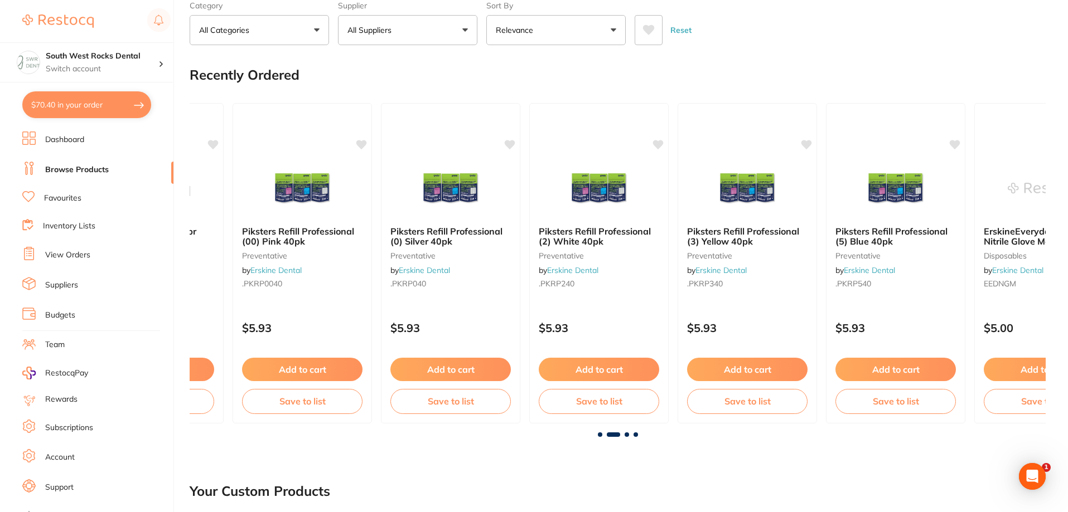
click at [627, 436] on span at bounding box center [626, 435] width 4 height 4
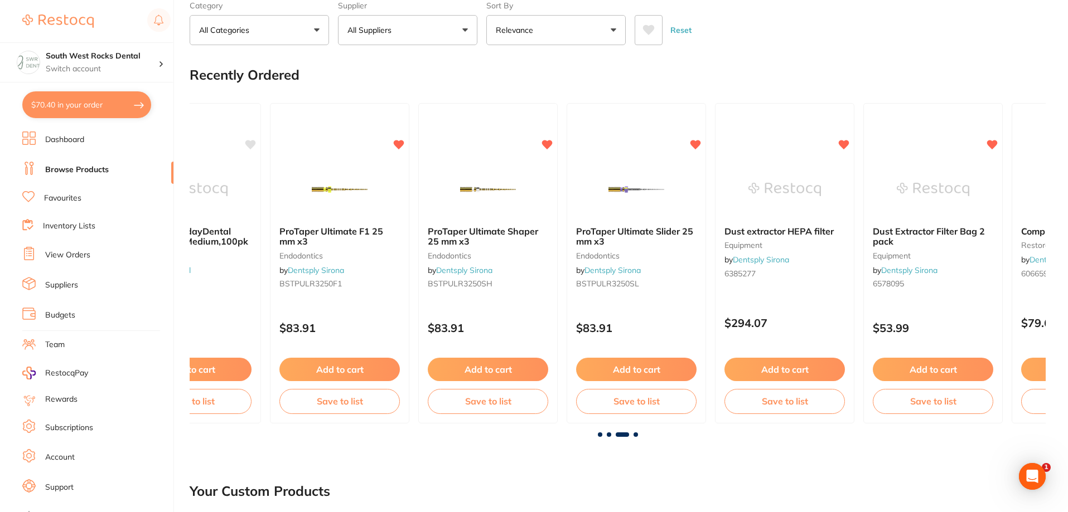
scroll to position [0, 1711]
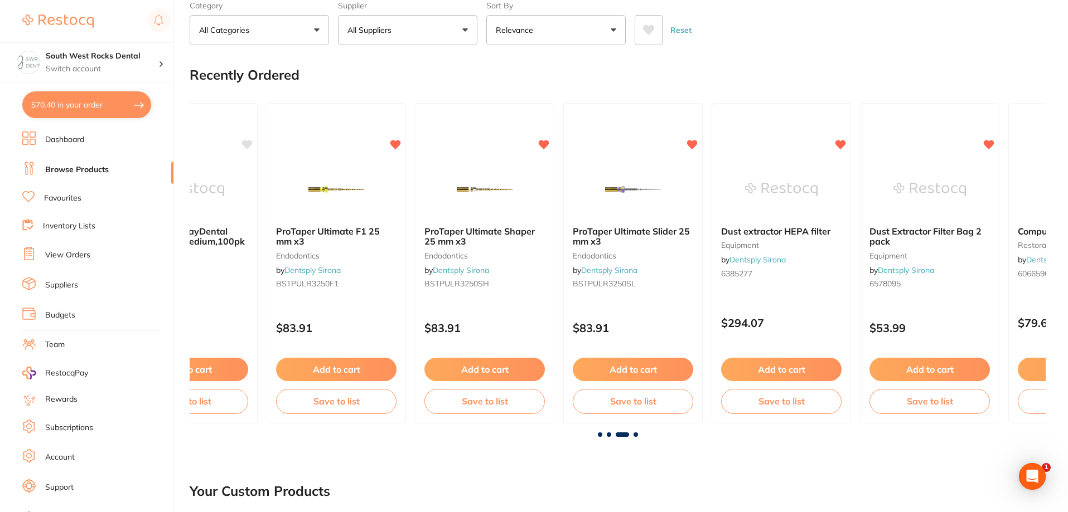
click at [633, 436] on span at bounding box center [635, 435] width 4 height 4
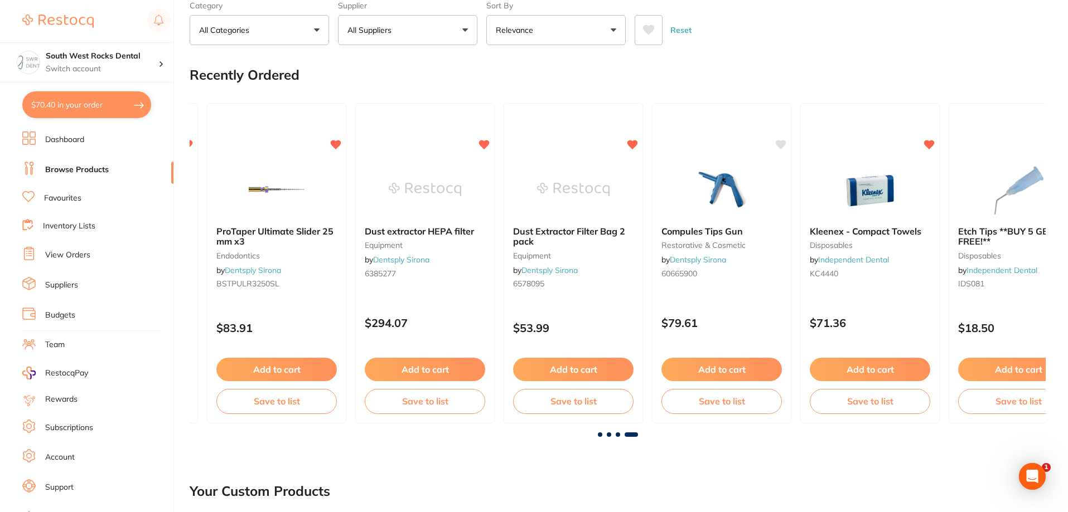
scroll to position [0, 2119]
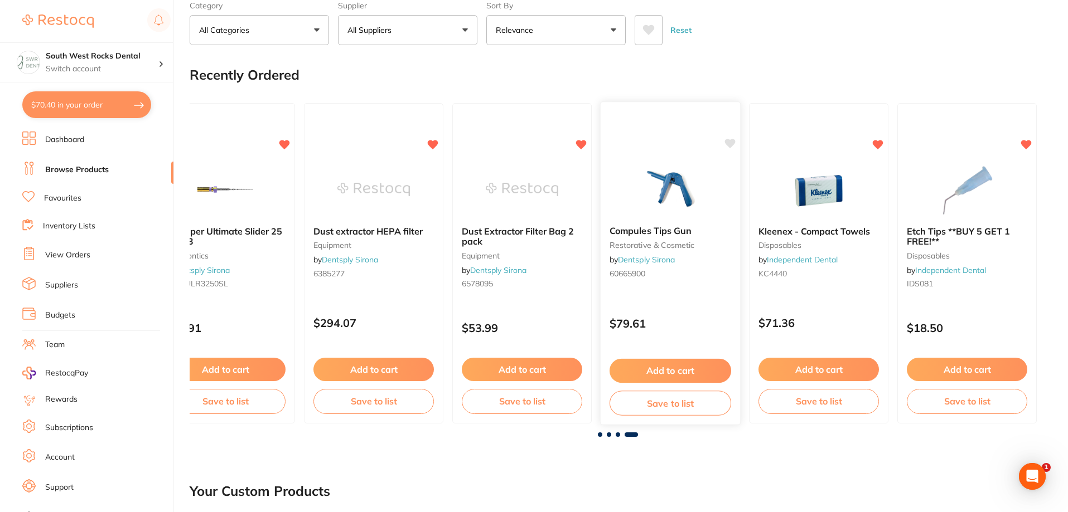
click at [677, 401] on button "Save to list" at bounding box center [670, 403] width 122 height 25
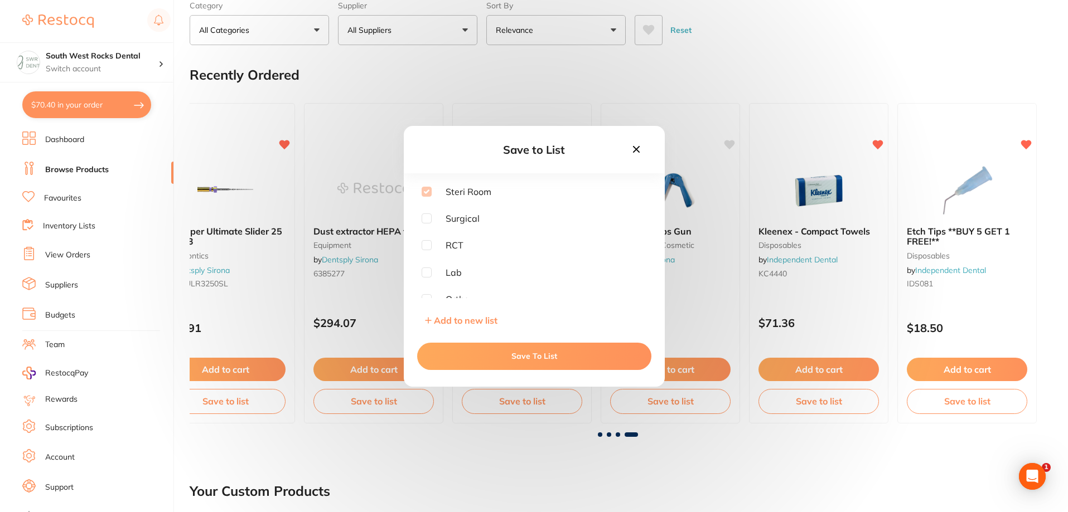
click at [732, 143] on div "Save to List Steri Room Surgical RCT Lab Ortho Implants Gloves Burs Add to new …" at bounding box center [534, 256] width 1068 height 512
click at [635, 147] on icon at bounding box center [636, 149] width 12 height 12
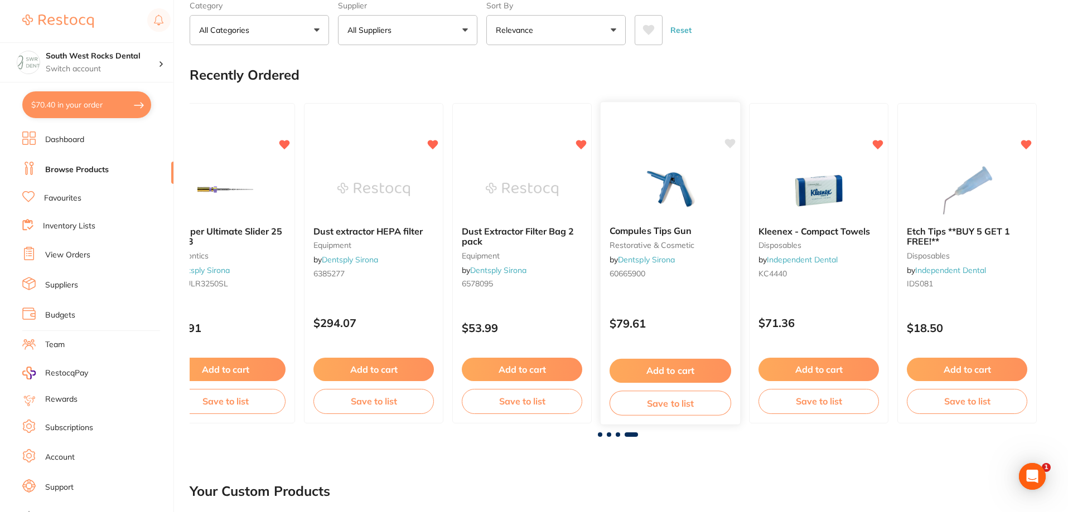
click at [730, 142] on icon at bounding box center [730, 143] width 11 height 9
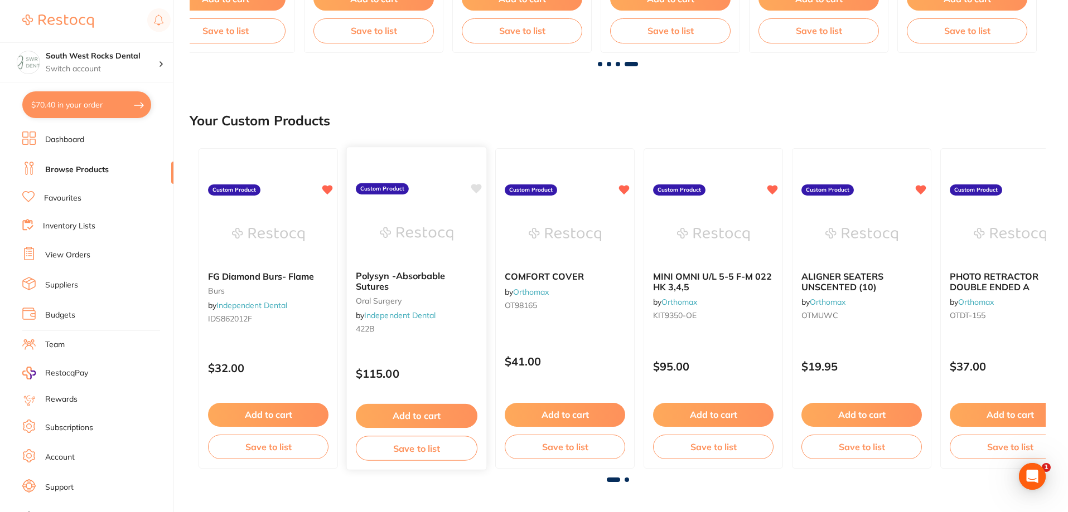
scroll to position [453, 0]
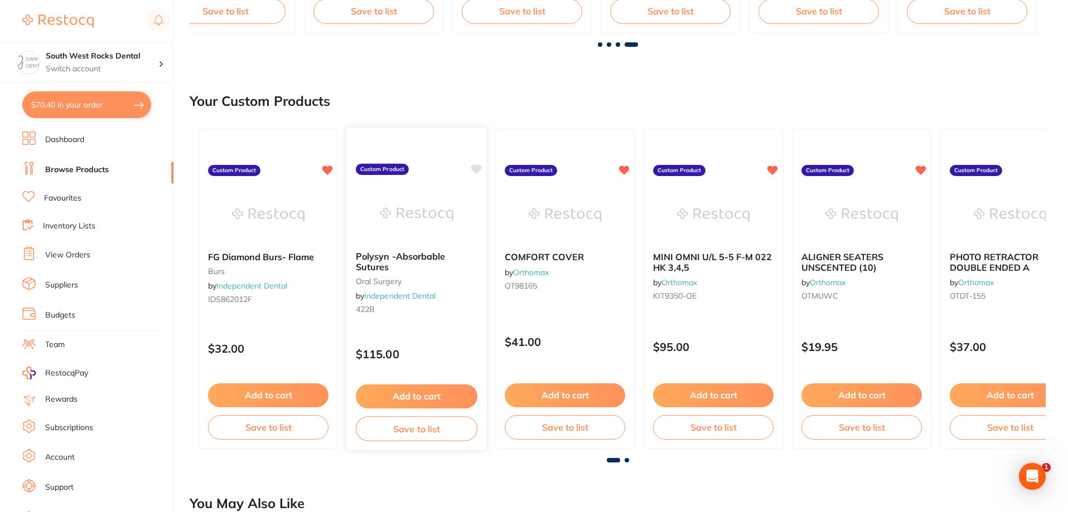
click at [405, 257] on b "Polysyn -Absorbable Sutures" at bounding box center [417, 262] width 122 height 21
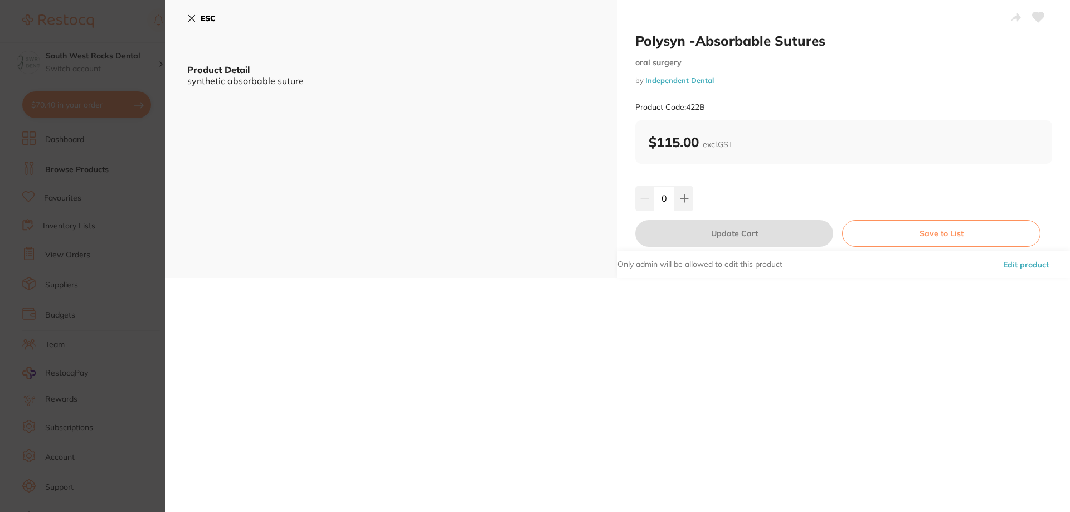
click at [1035, 14] on icon at bounding box center [1039, 17] width 12 height 10
click at [907, 234] on button "Save to List" at bounding box center [941, 233] width 198 height 27
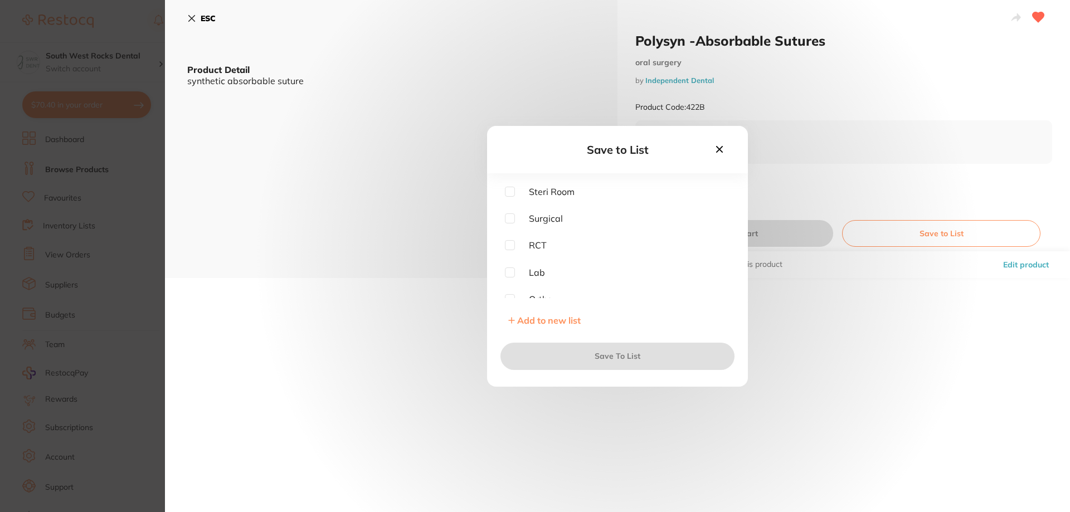
click at [515, 220] on input "checkbox" at bounding box center [510, 219] width 10 height 10
checkbox input "true"
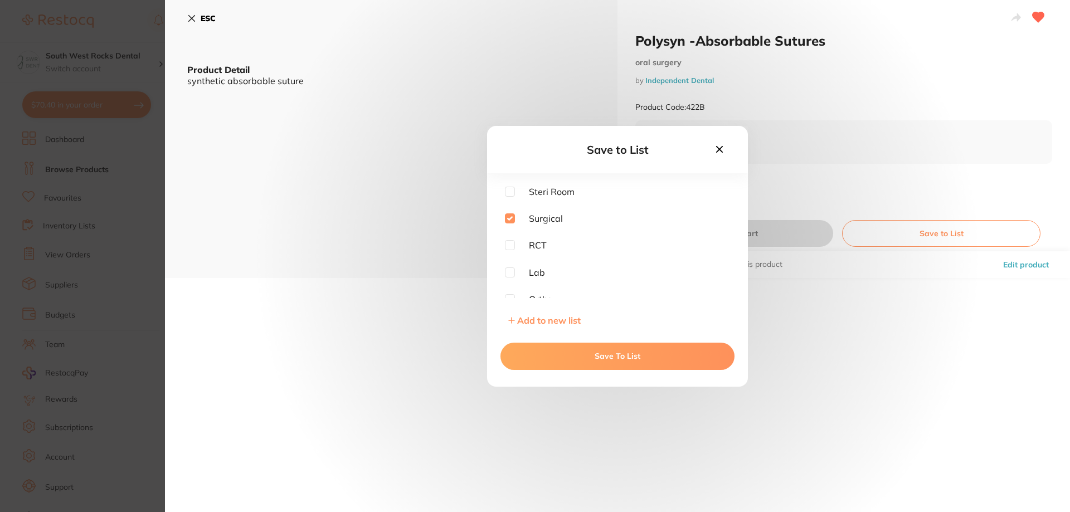
click at [631, 361] on button "Save To List" at bounding box center [618, 356] width 234 height 27
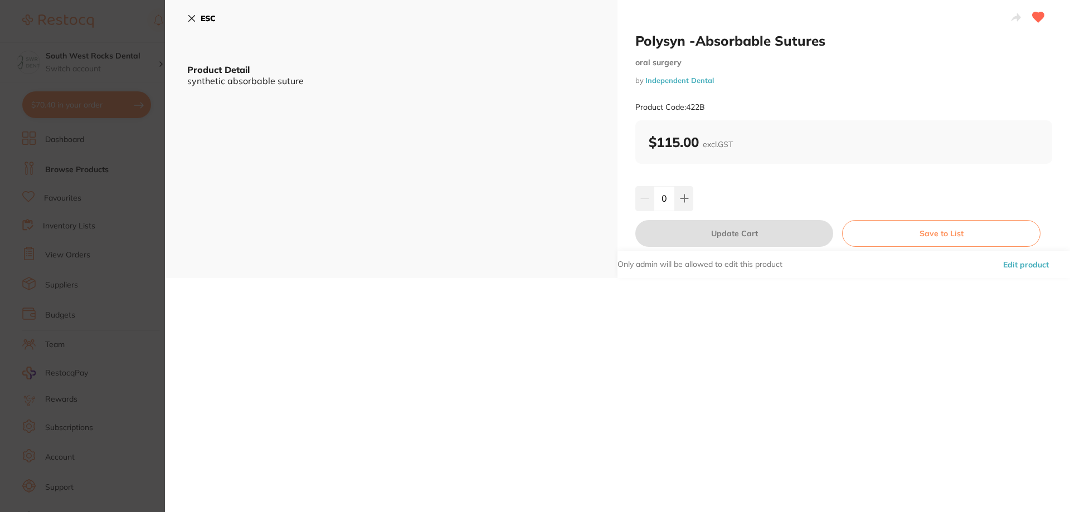
click at [195, 17] on icon at bounding box center [191, 18] width 9 height 9
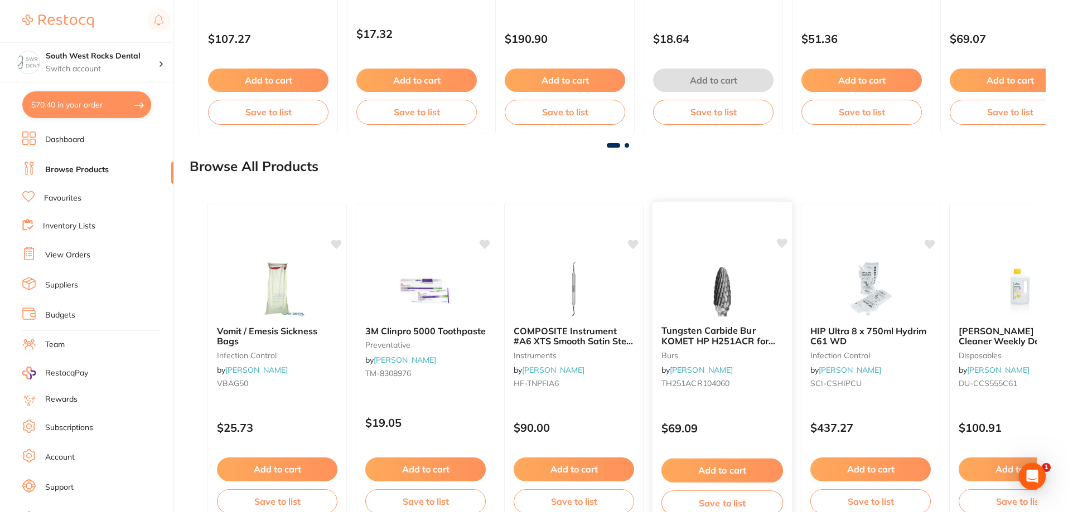
scroll to position [1227, 0]
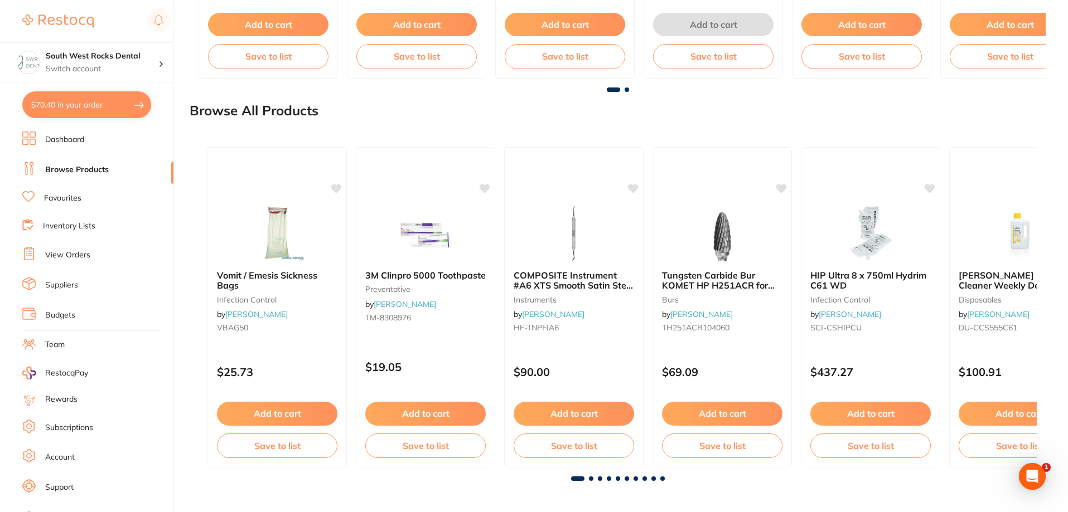
click at [589, 478] on span at bounding box center [591, 479] width 4 height 4
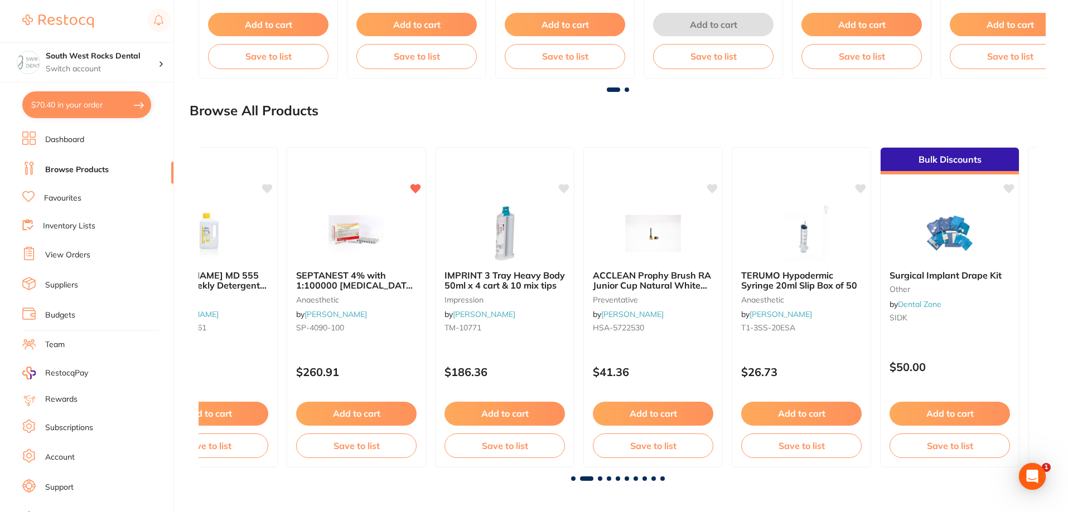
scroll to position [0, 838]
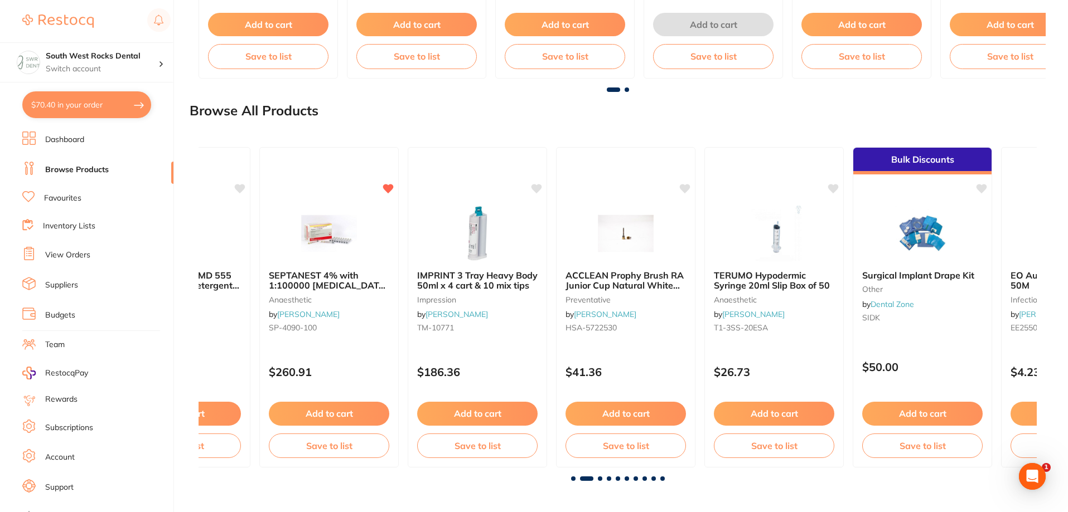
click at [600, 481] on span at bounding box center [600, 479] width 4 height 4
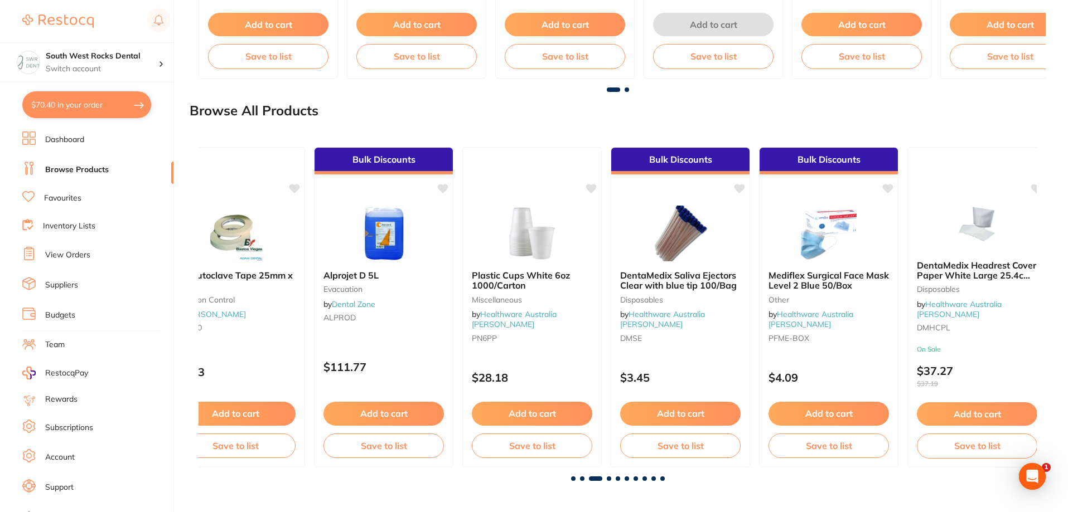
scroll to position [0, 1676]
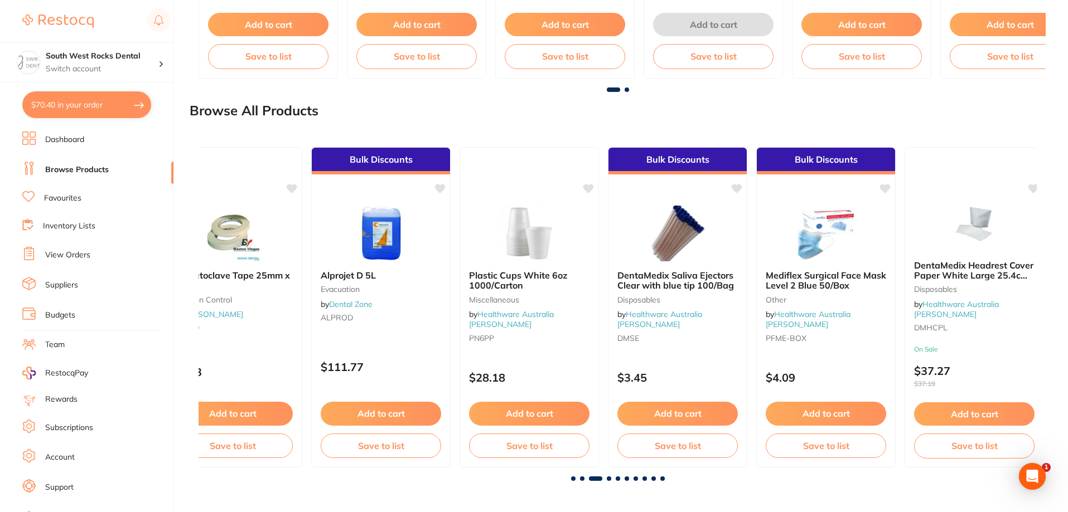
click at [608, 479] on span at bounding box center [609, 479] width 4 height 4
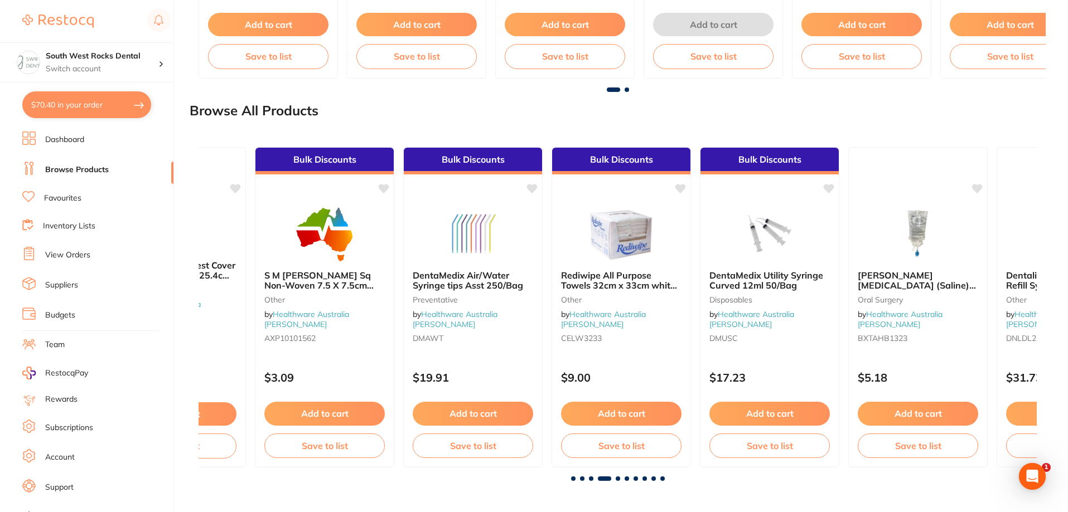
scroll to position [0, 2514]
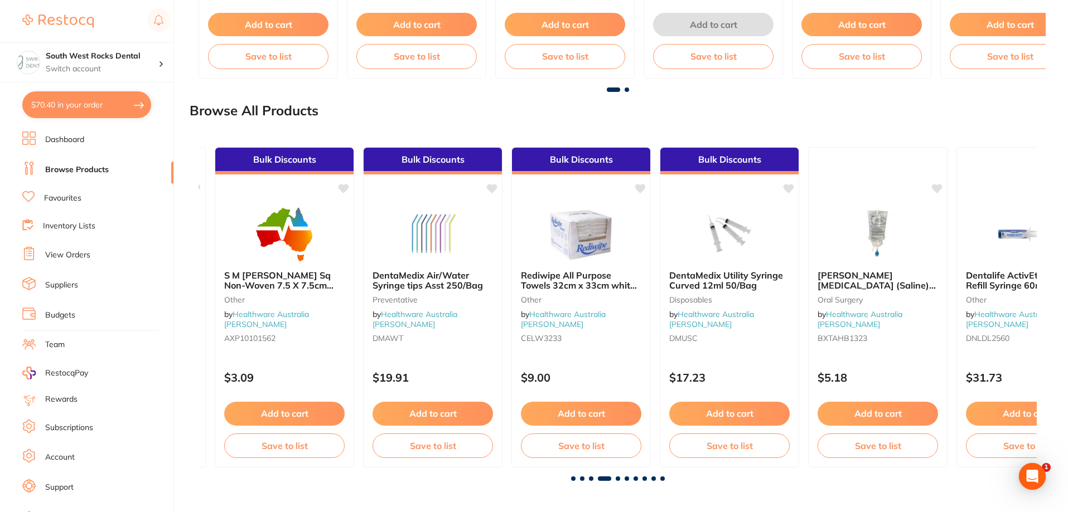
click at [619, 479] on span at bounding box center [617, 479] width 4 height 4
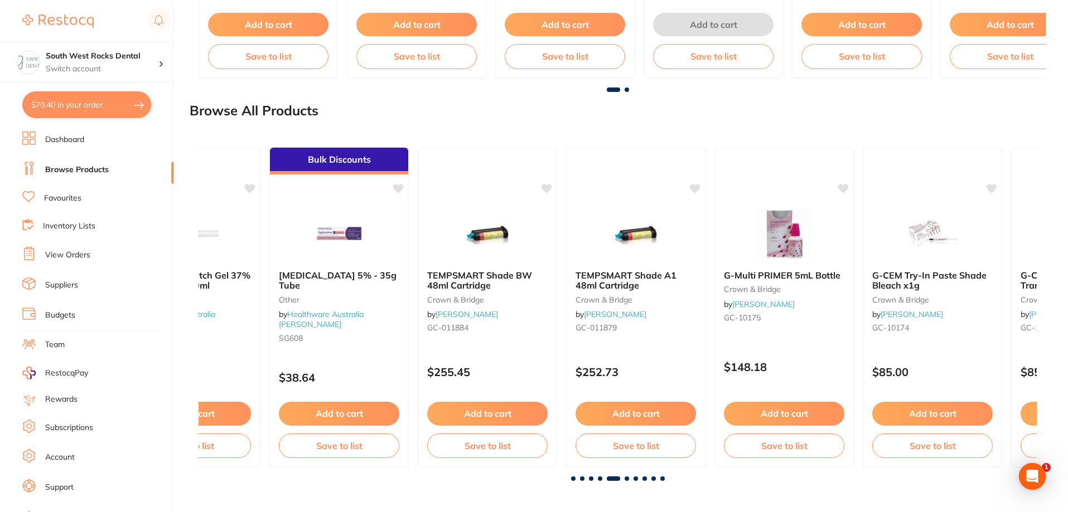
scroll to position [0, 3351]
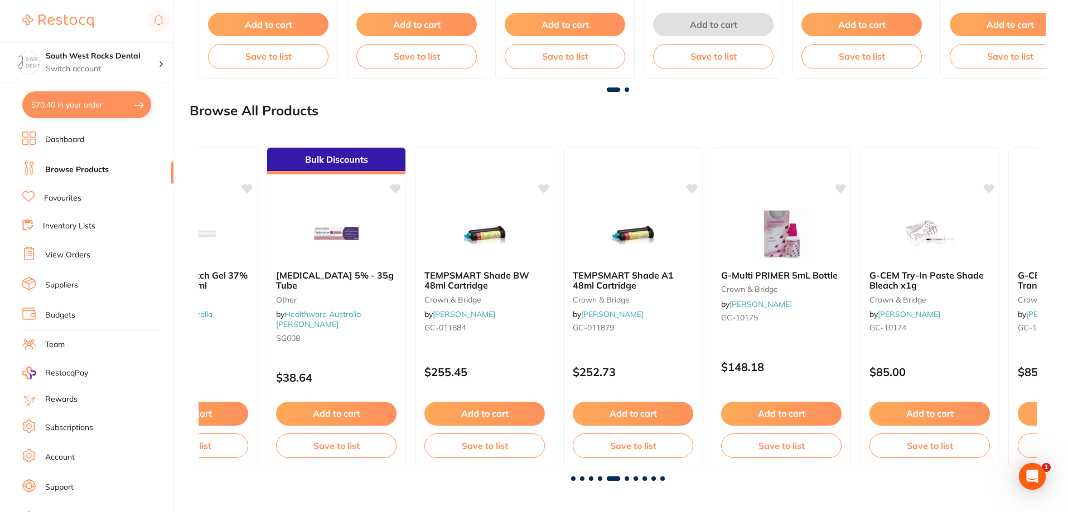
click at [628, 479] on span at bounding box center [626, 479] width 4 height 4
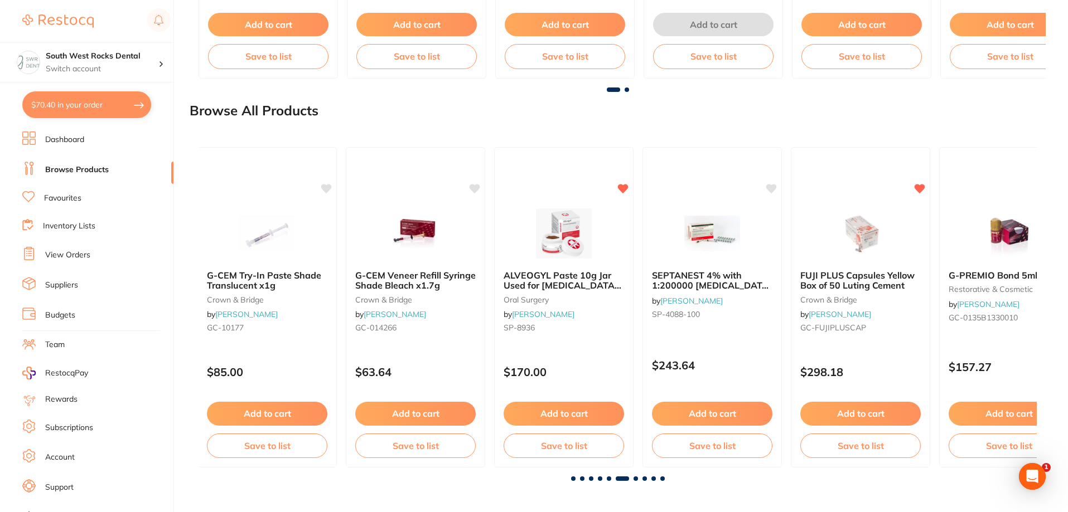
scroll to position [0, 4189]
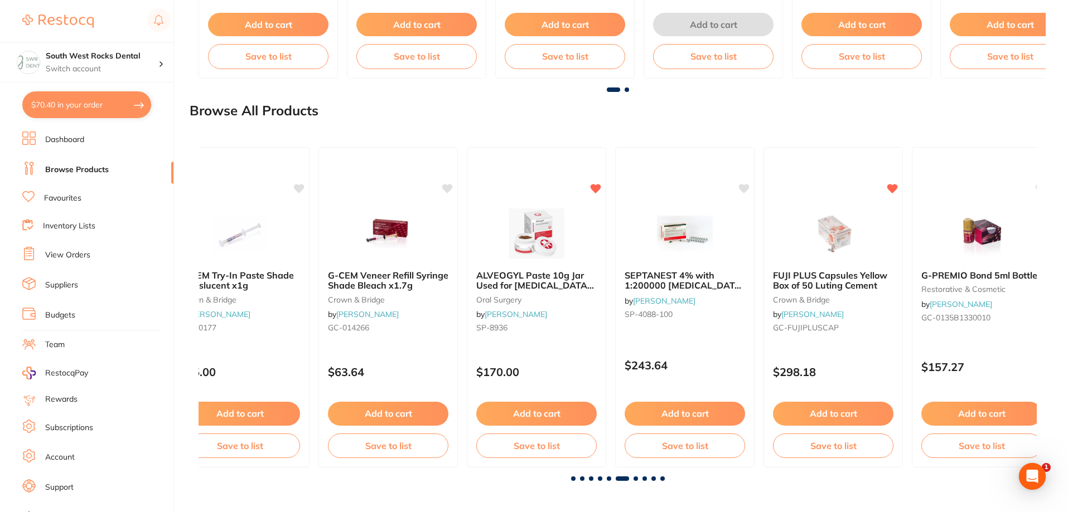
click at [636, 479] on span at bounding box center [635, 479] width 4 height 4
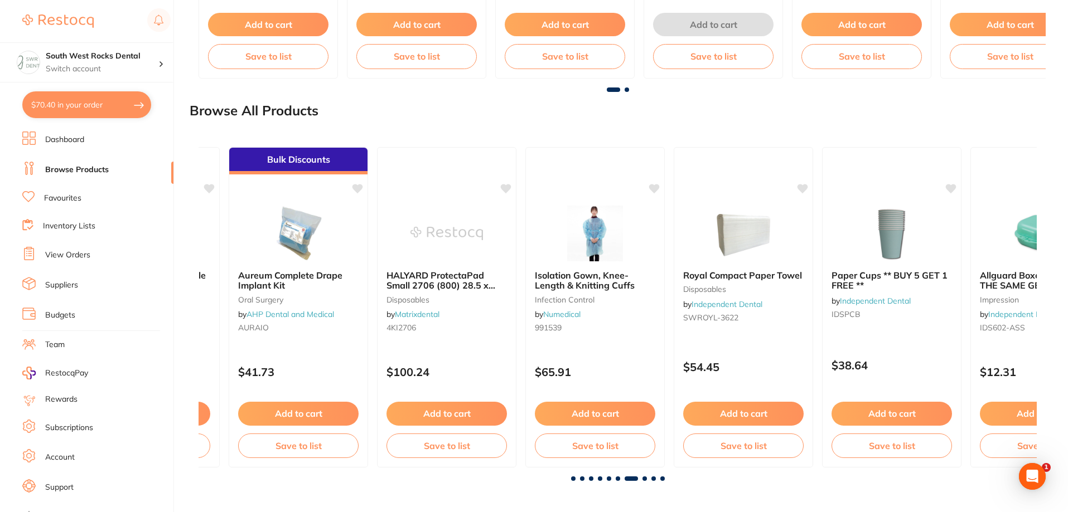
scroll to position [0, 5027]
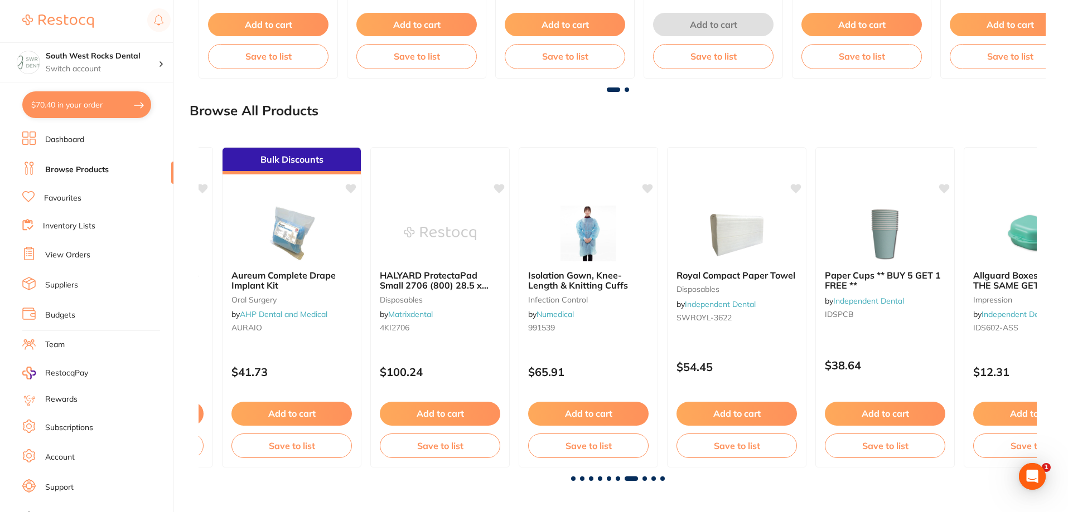
click at [644, 479] on span at bounding box center [644, 479] width 4 height 4
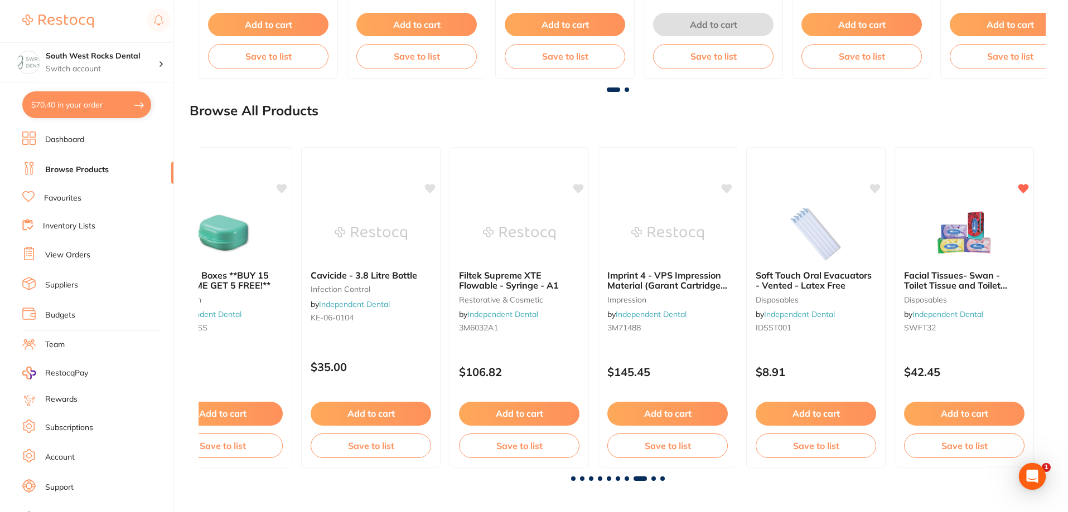
scroll to position [0, 5865]
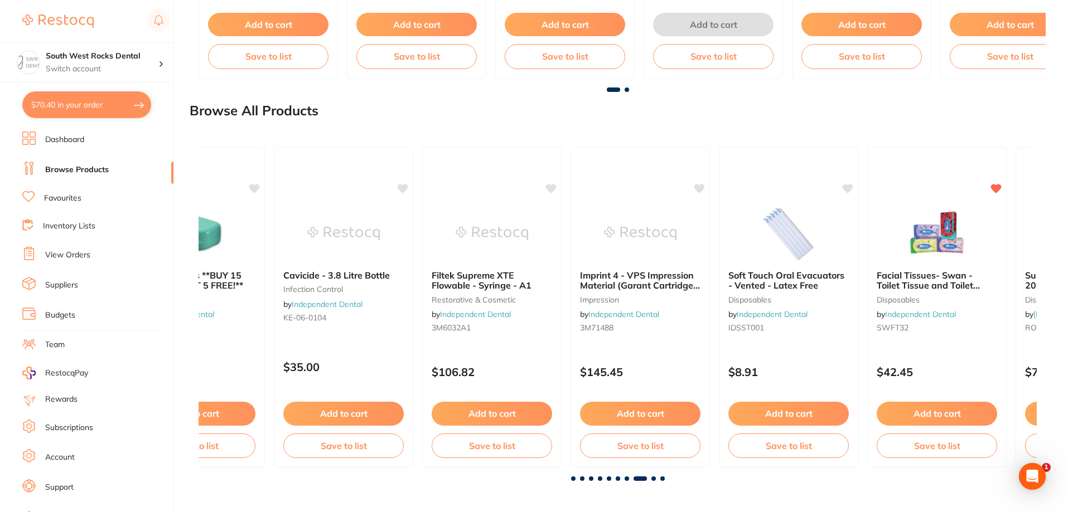
click at [653, 480] on span at bounding box center [653, 479] width 4 height 4
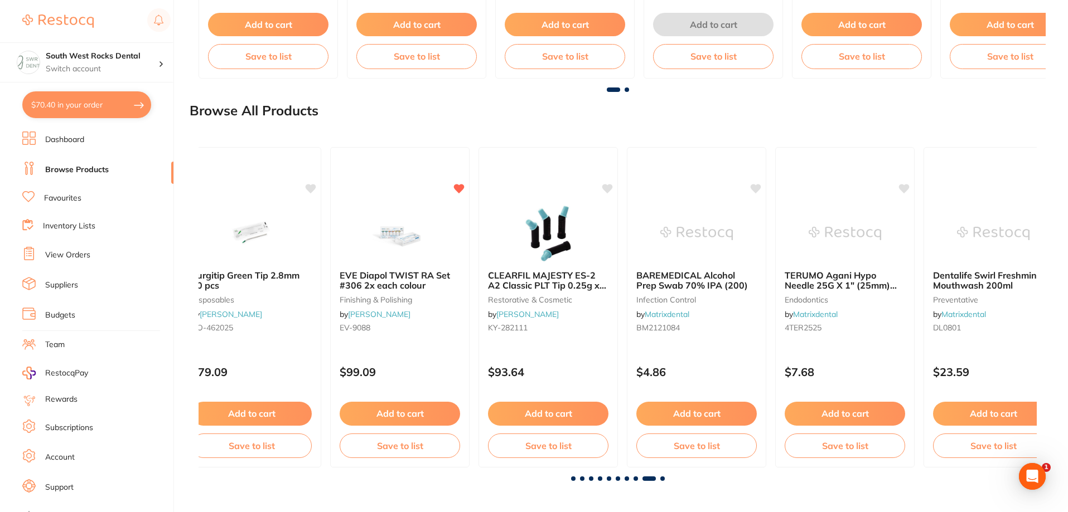
scroll to position [0, 6703]
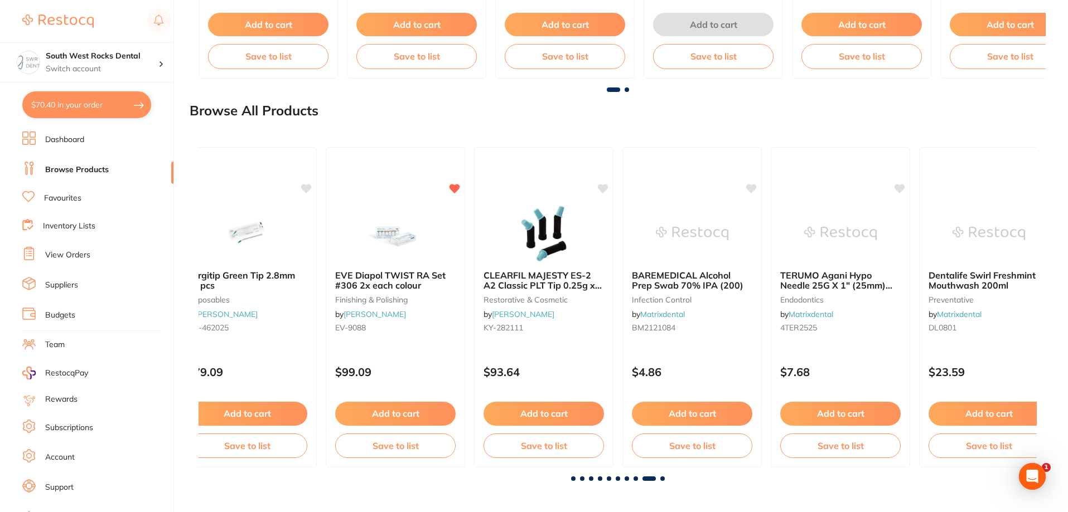
click at [661, 479] on span at bounding box center [662, 479] width 4 height 4
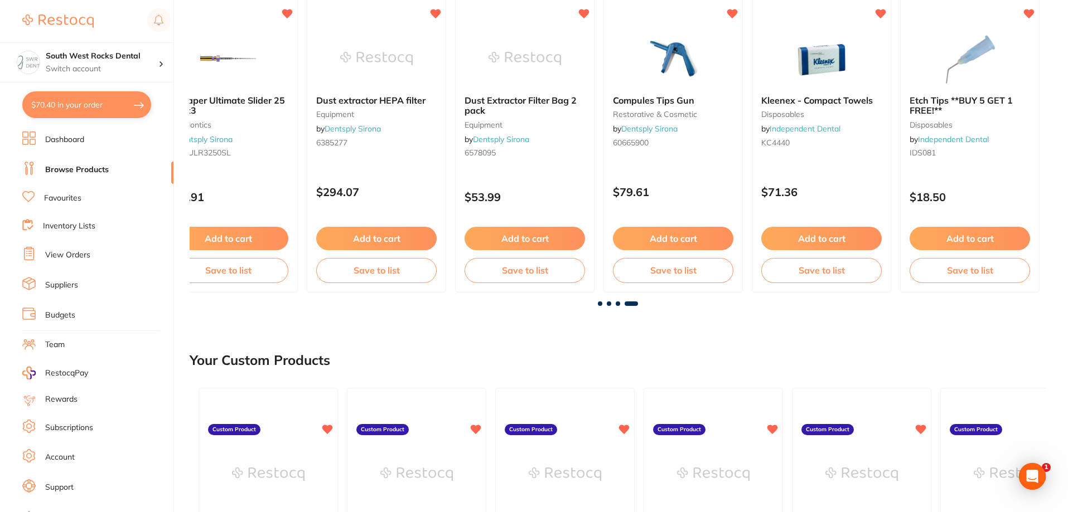
scroll to position [0, 0]
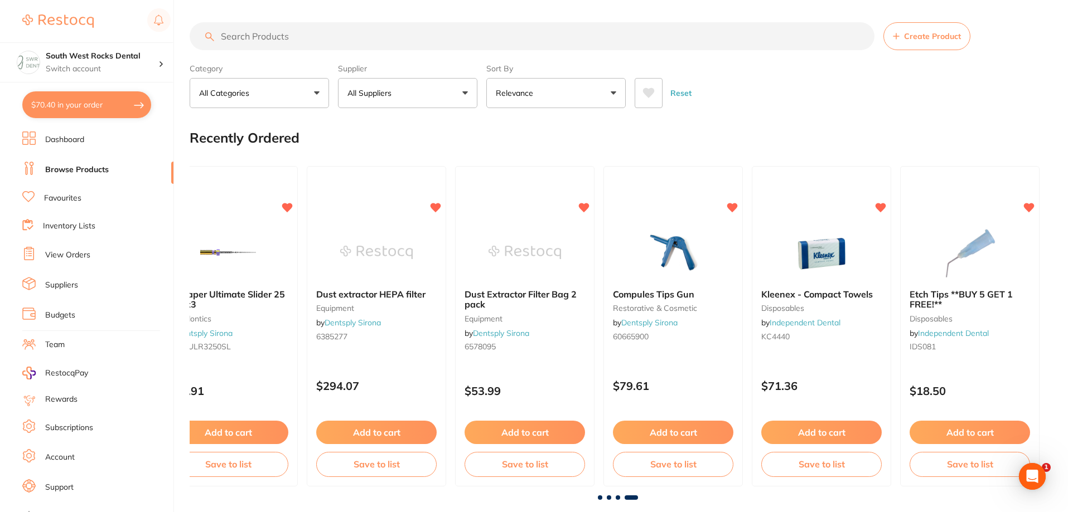
click at [78, 135] on link "Dashboard" at bounding box center [64, 139] width 39 height 11
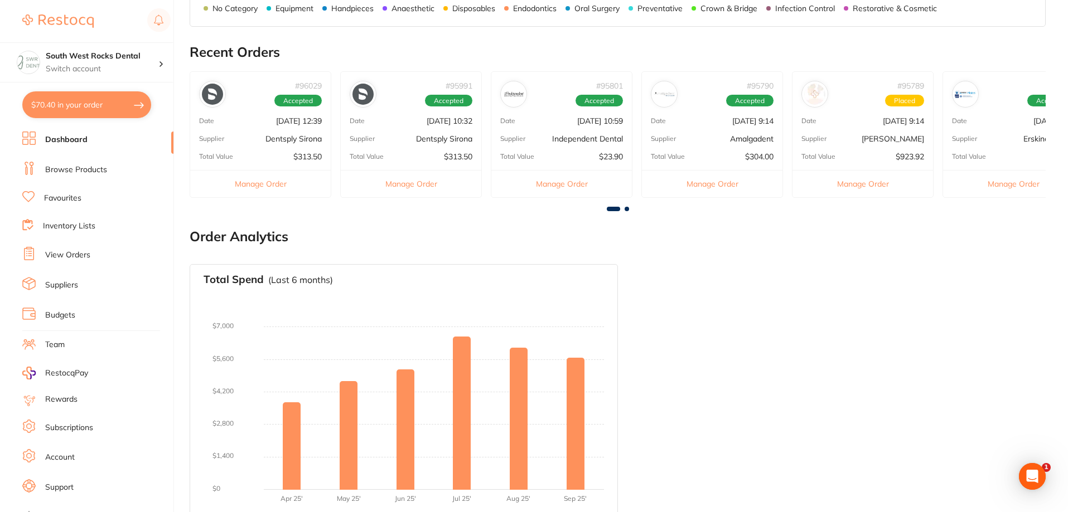
scroll to position [371, 0]
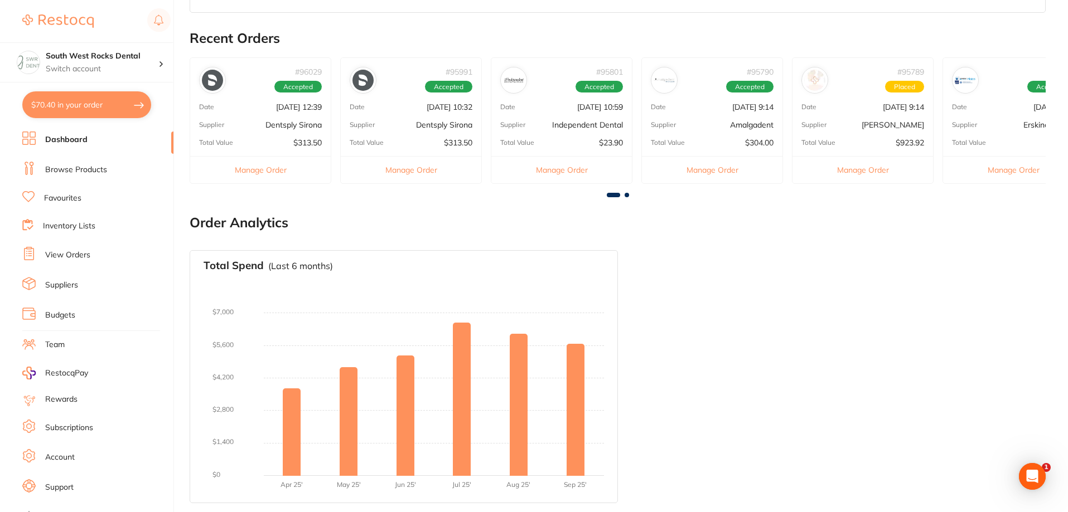
click at [65, 284] on link "Suppliers" at bounding box center [61, 285] width 33 height 11
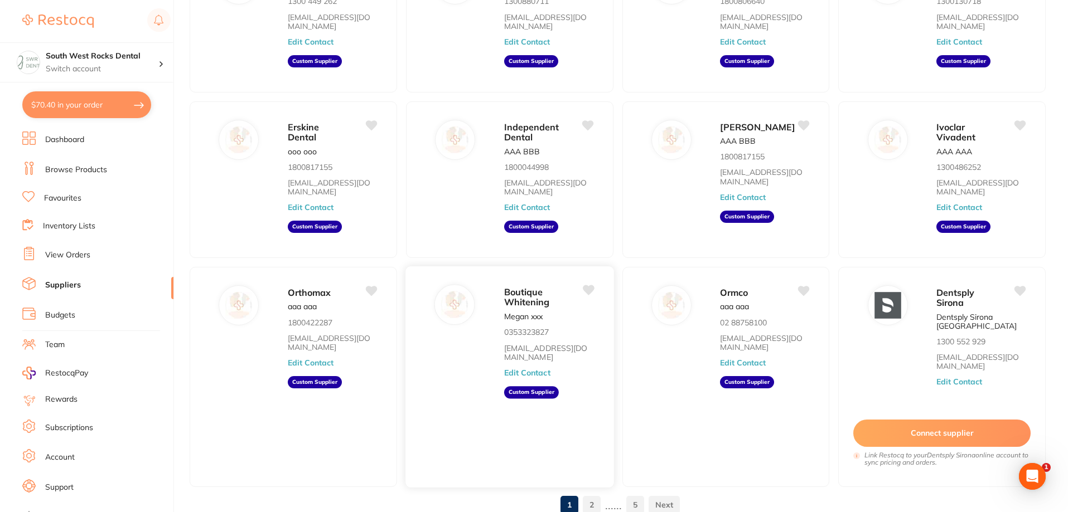
scroll to position [167, 0]
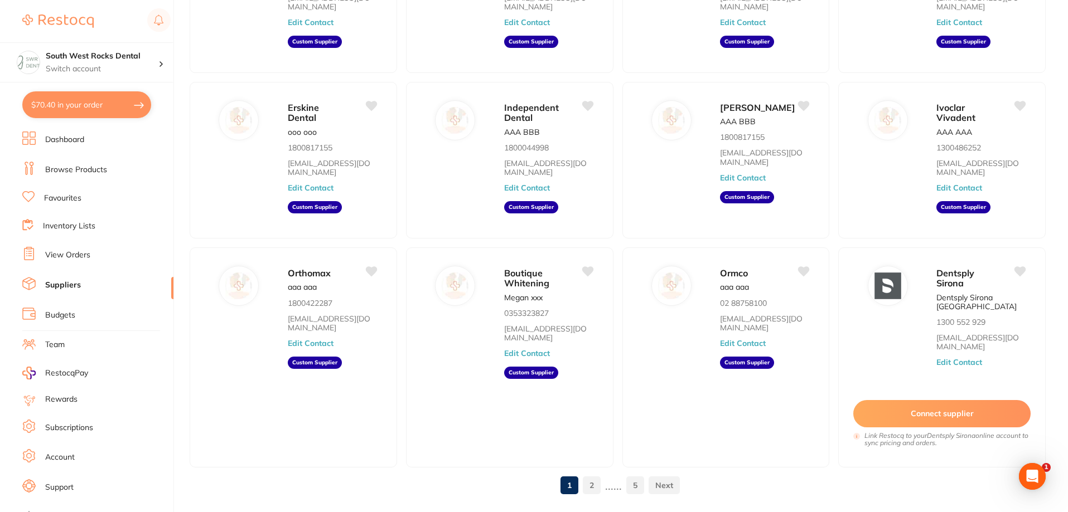
click at [592, 489] on link "2" at bounding box center [592, 485] width 18 height 22
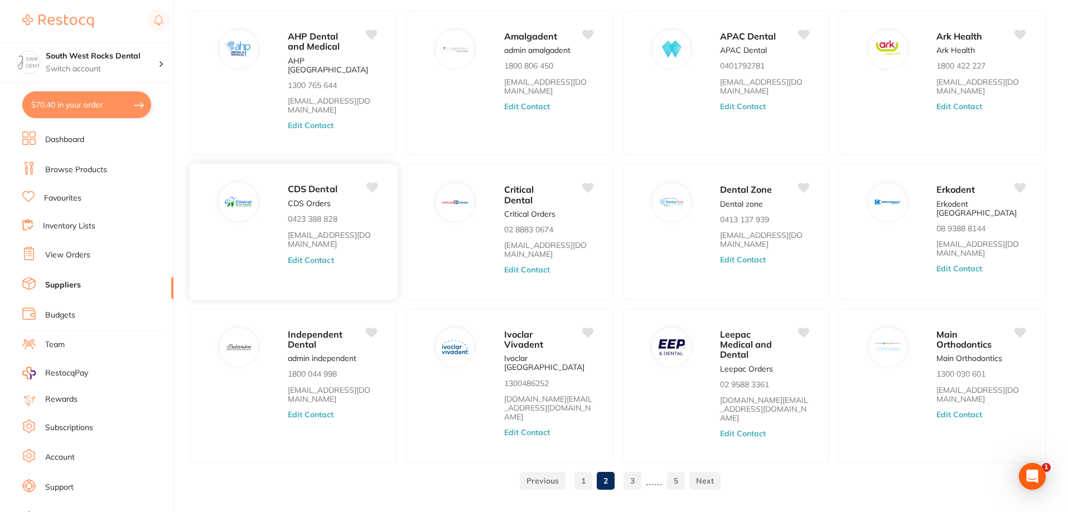
scroll to position [0, 0]
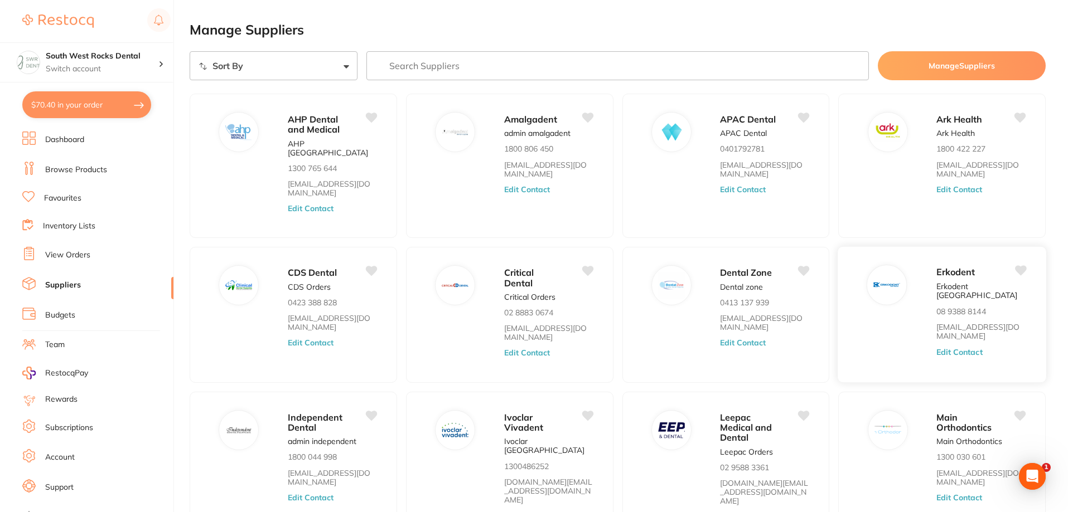
click at [960, 348] on button "Edit Contact" at bounding box center [959, 352] width 46 height 9
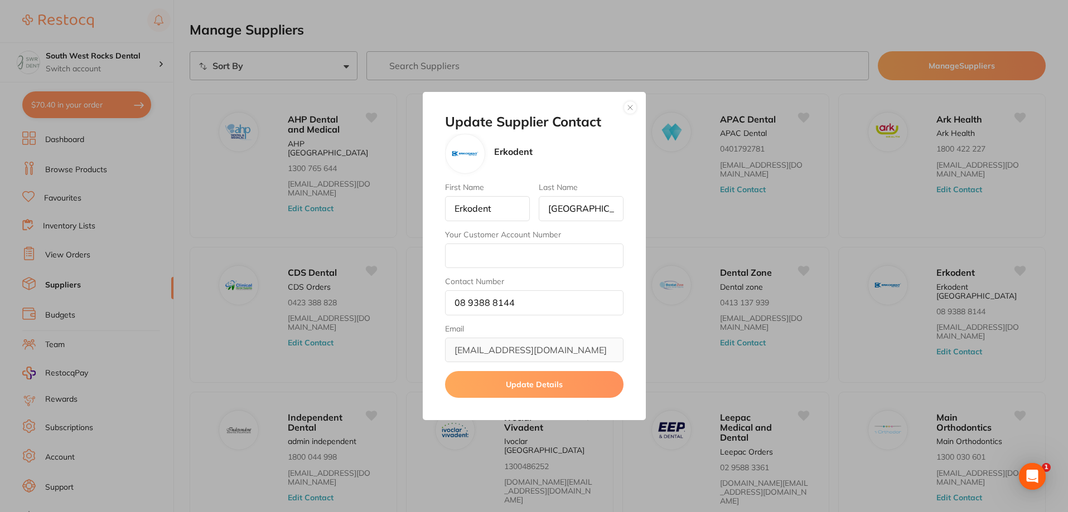
click at [632, 108] on button "button" at bounding box center [629, 107] width 13 height 13
